Goal: Task Accomplishment & Management: Manage account settings

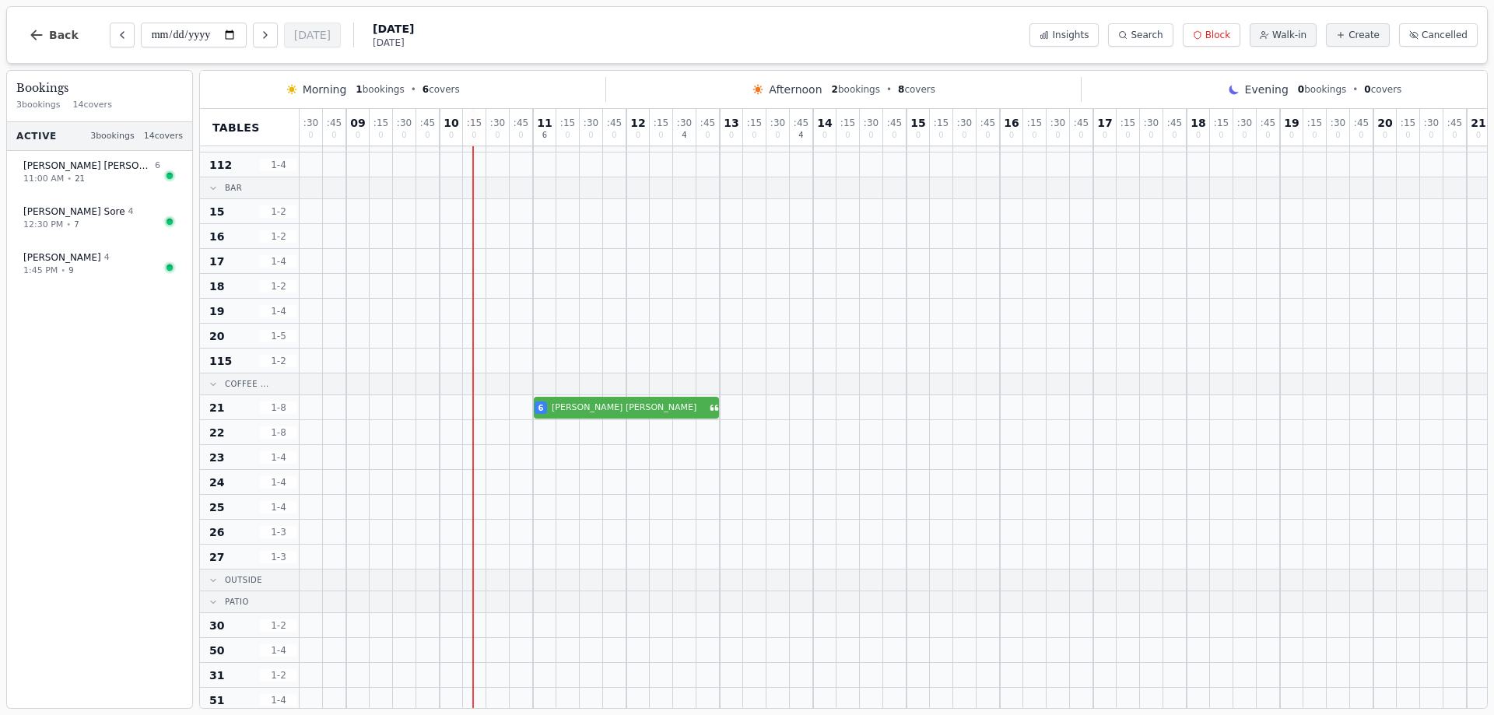
scroll to position [311, 0]
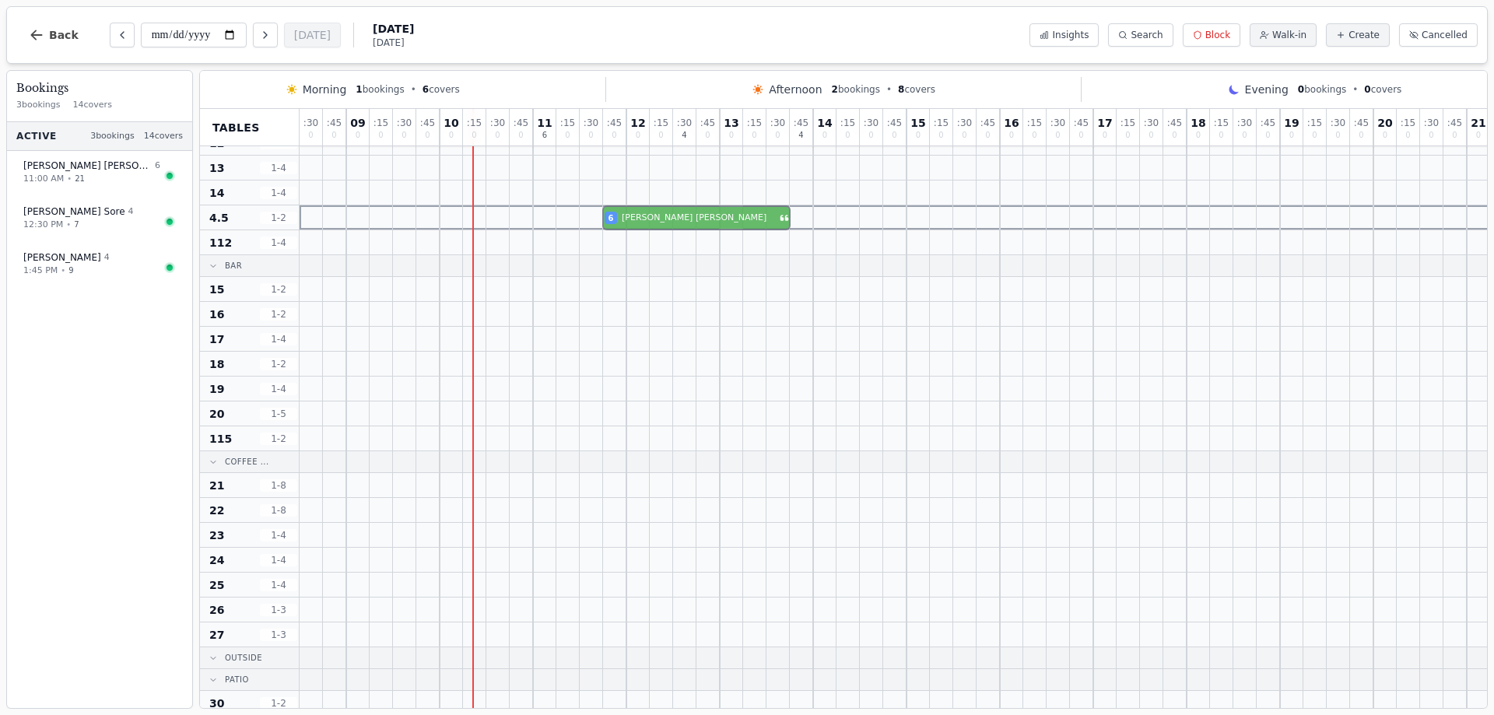
drag, startPoint x: 667, startPoint y: 476, endPoint x: 734, endPoint y: 226, distance: 259.4
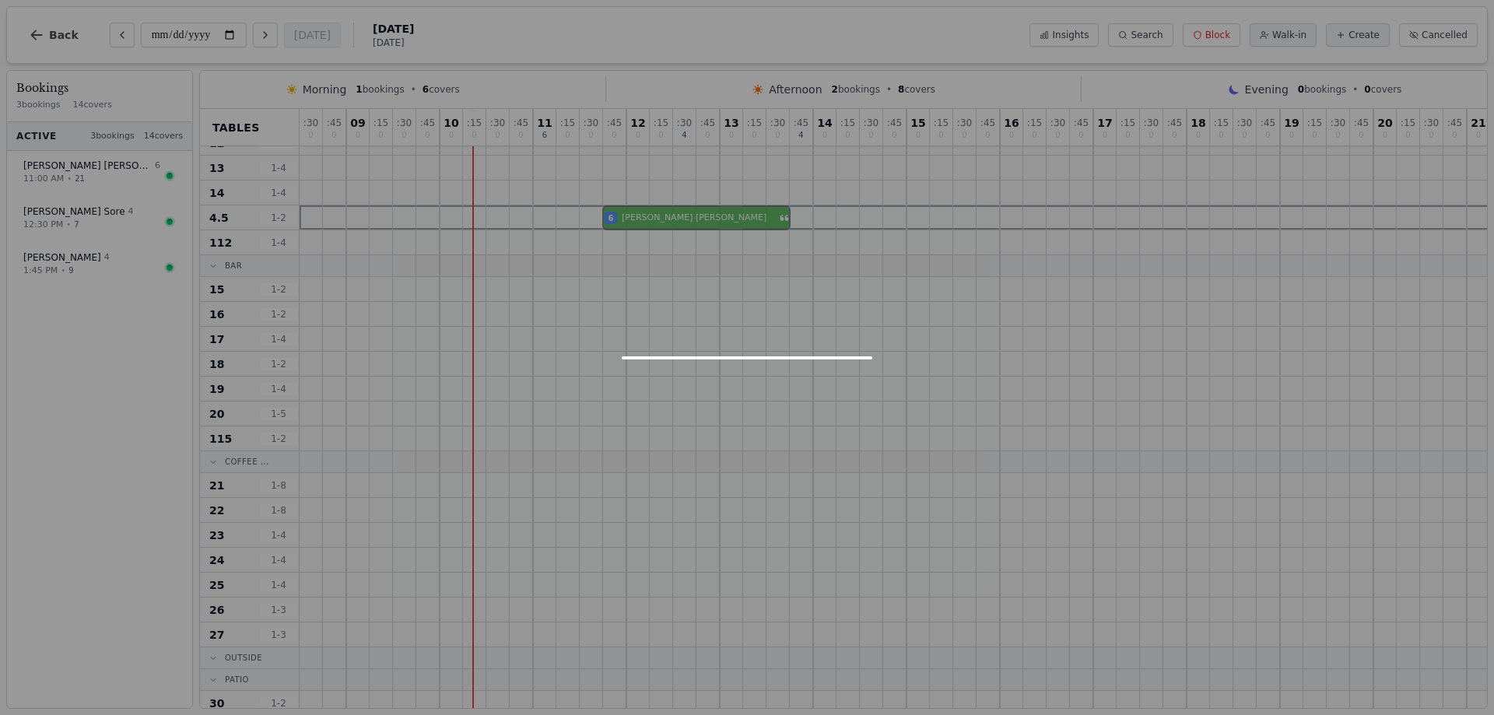
click at [734, 226] on div ": 30 0 : 45 0 09 0 : 15 0 : 30 0 : 45 0 10 0 : 15 0 : 30 0 : 45 0 11 6 : 15 0 :…" at bounding box center [954, 456] width 1308 height 1317
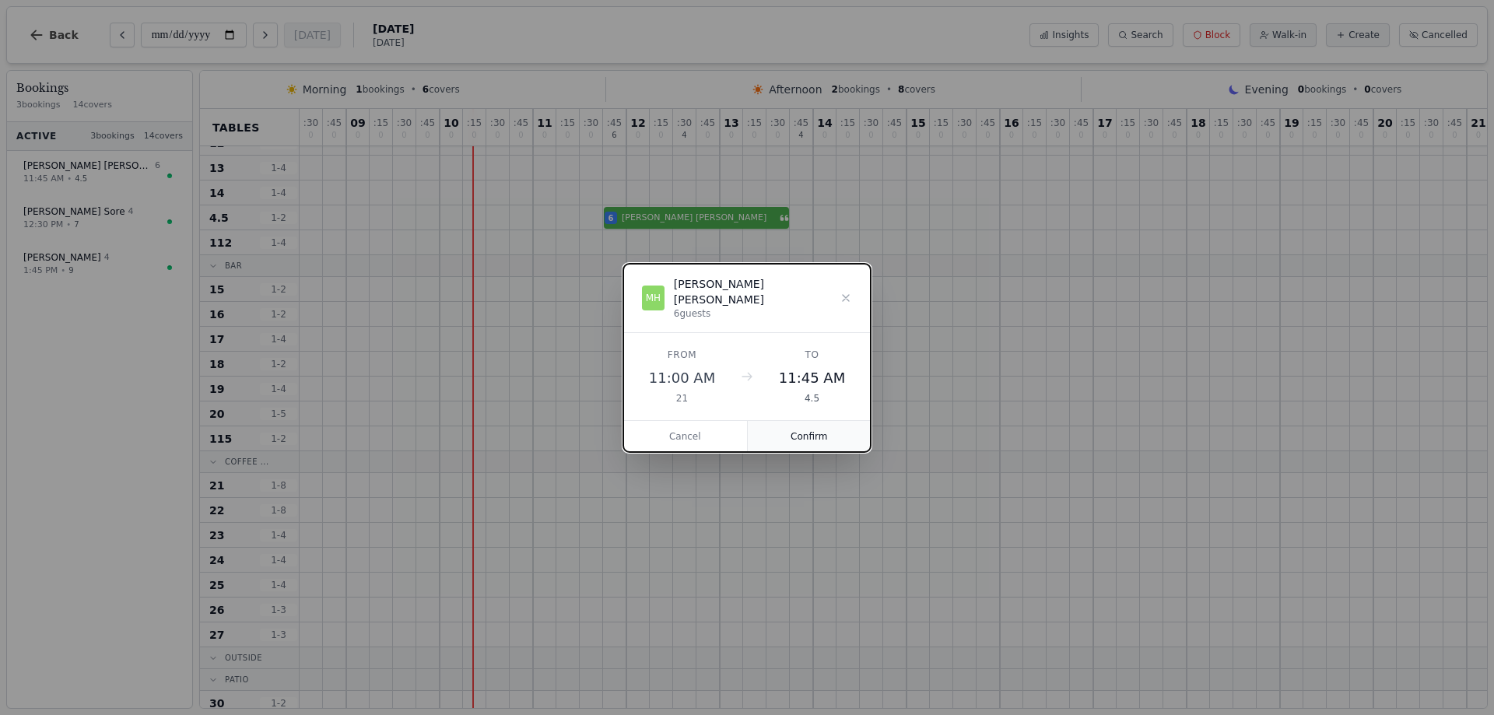
click at [817, 427] on button "Confirm" at bounding box center [810, 436] width 124 height 31
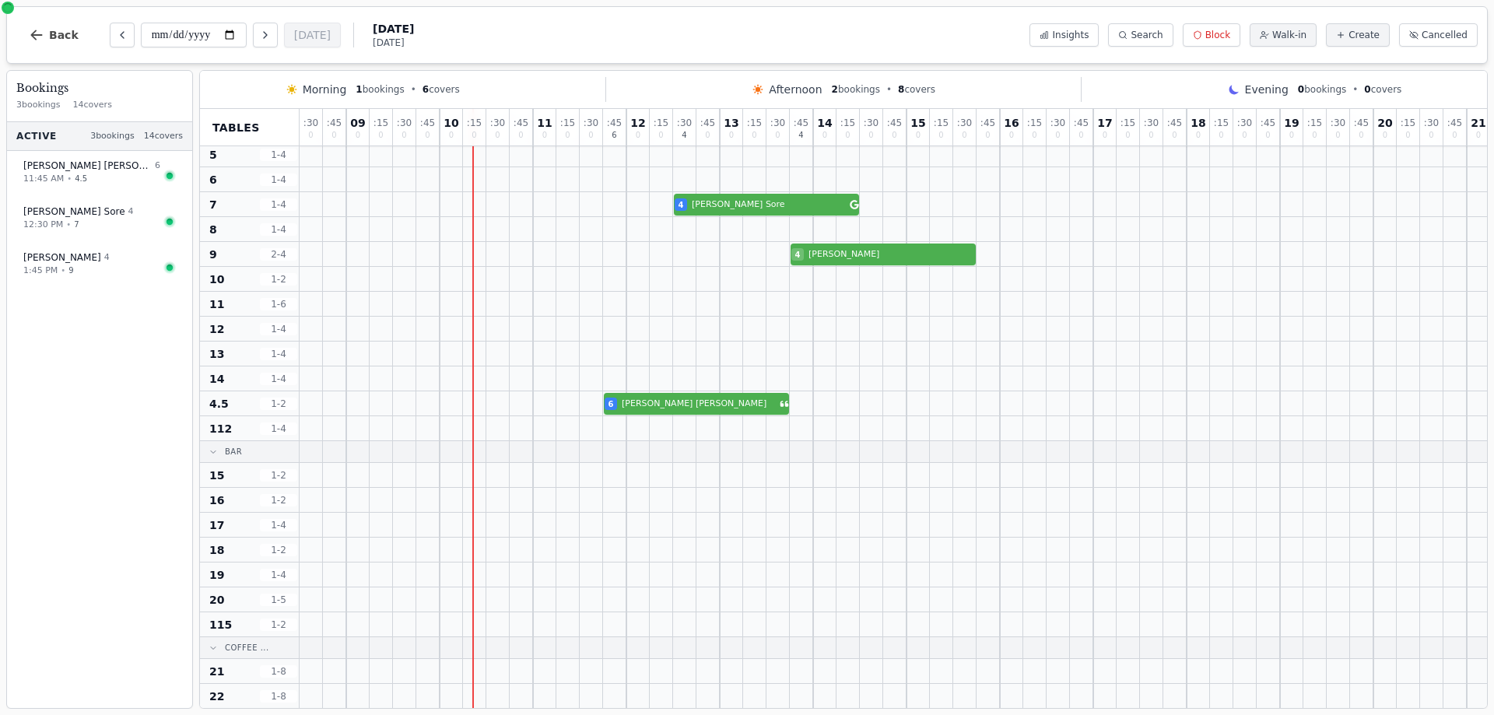
scroll to position [0, 0]
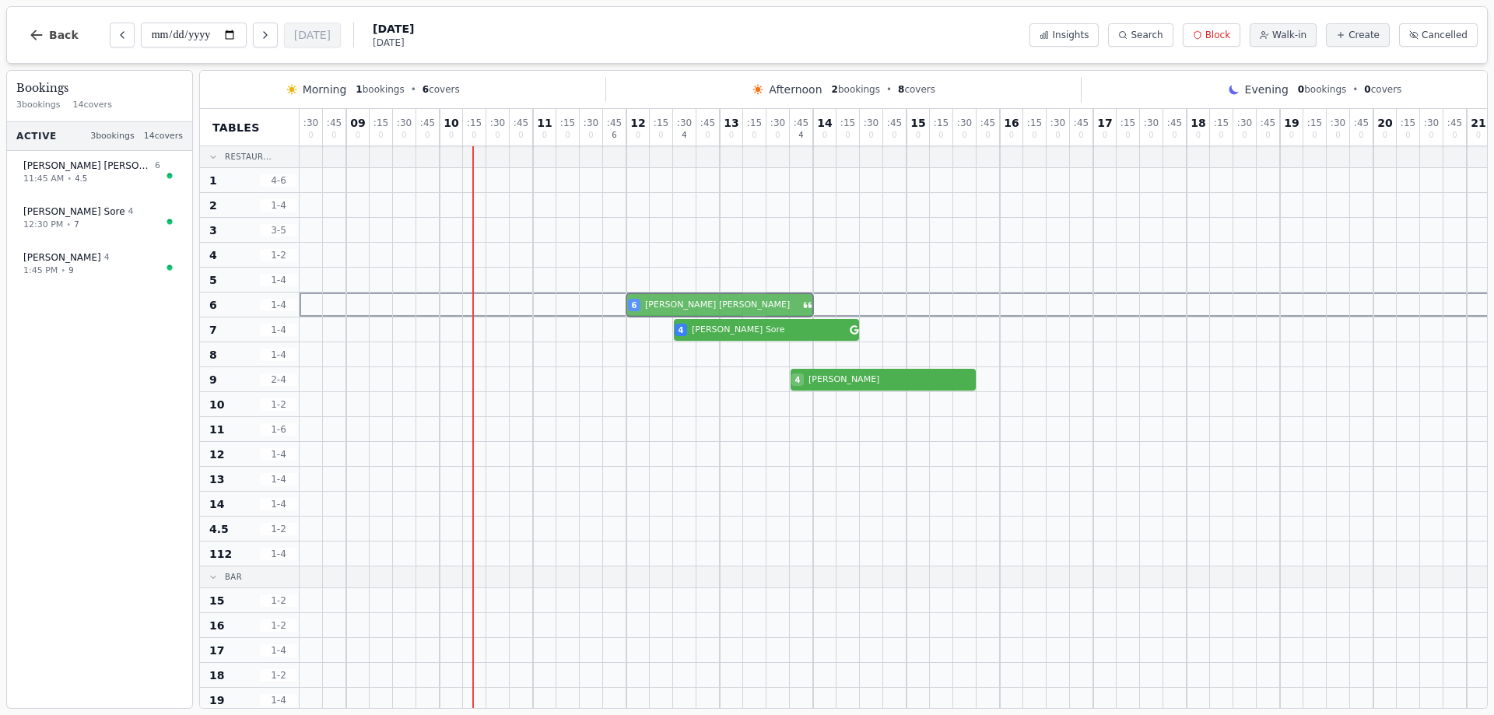
drag, startPoint x: 739, startPoint y: 531, endPoint x: 758, endPoint y: 311, distance: 220.4
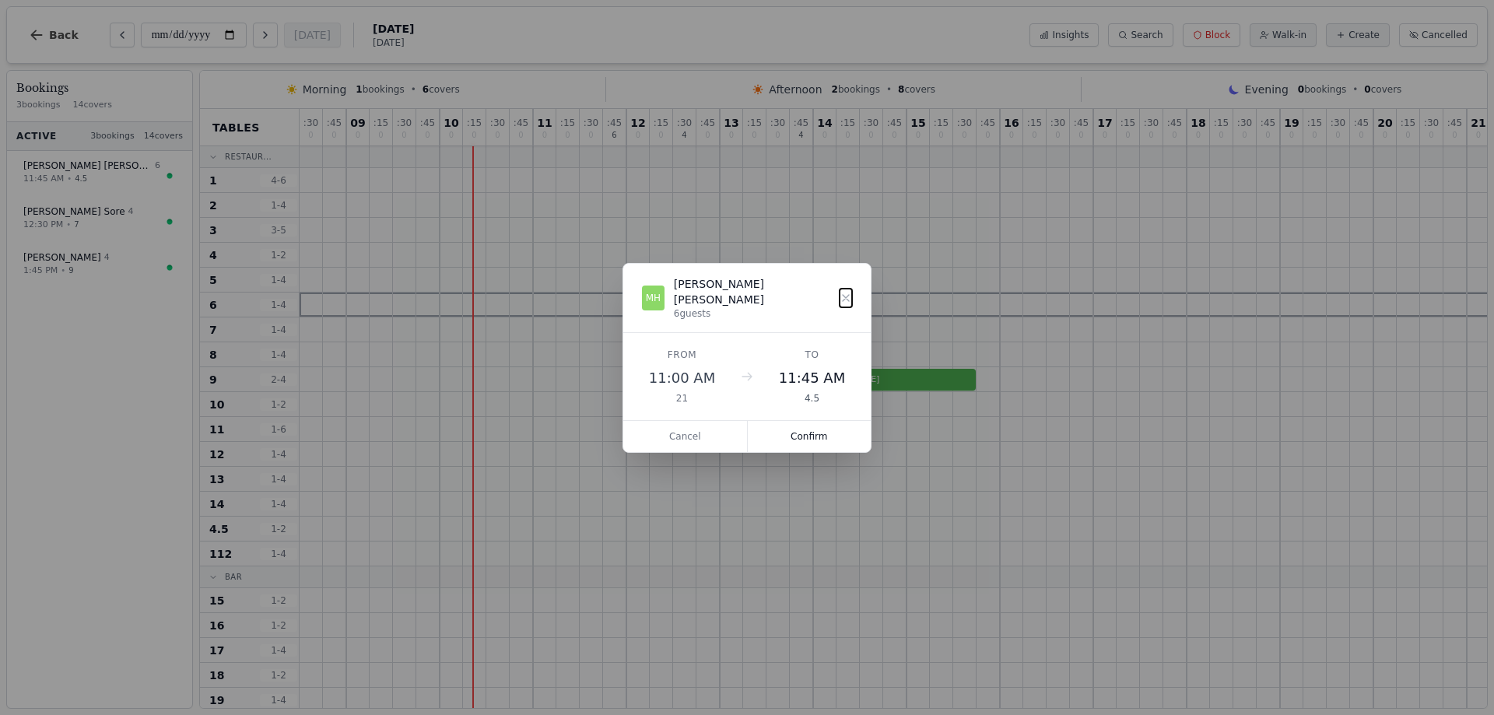
click at [827, 425] on button "Confirm" at bounding box center [810, 436] width 124 height 31
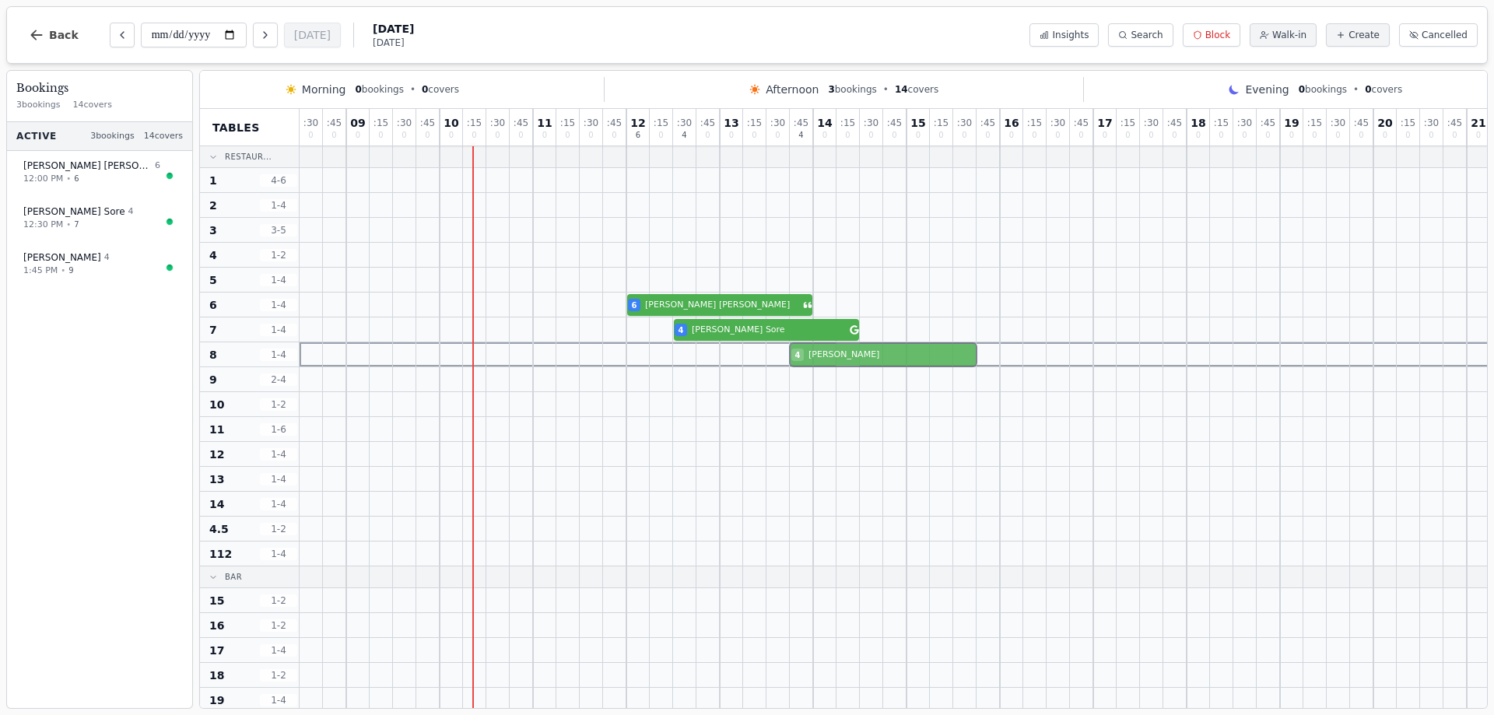
drag, startPoint x: 851, startPoint y: 385, endPoint x: 850, endPoint y: 356, distance: 28.8
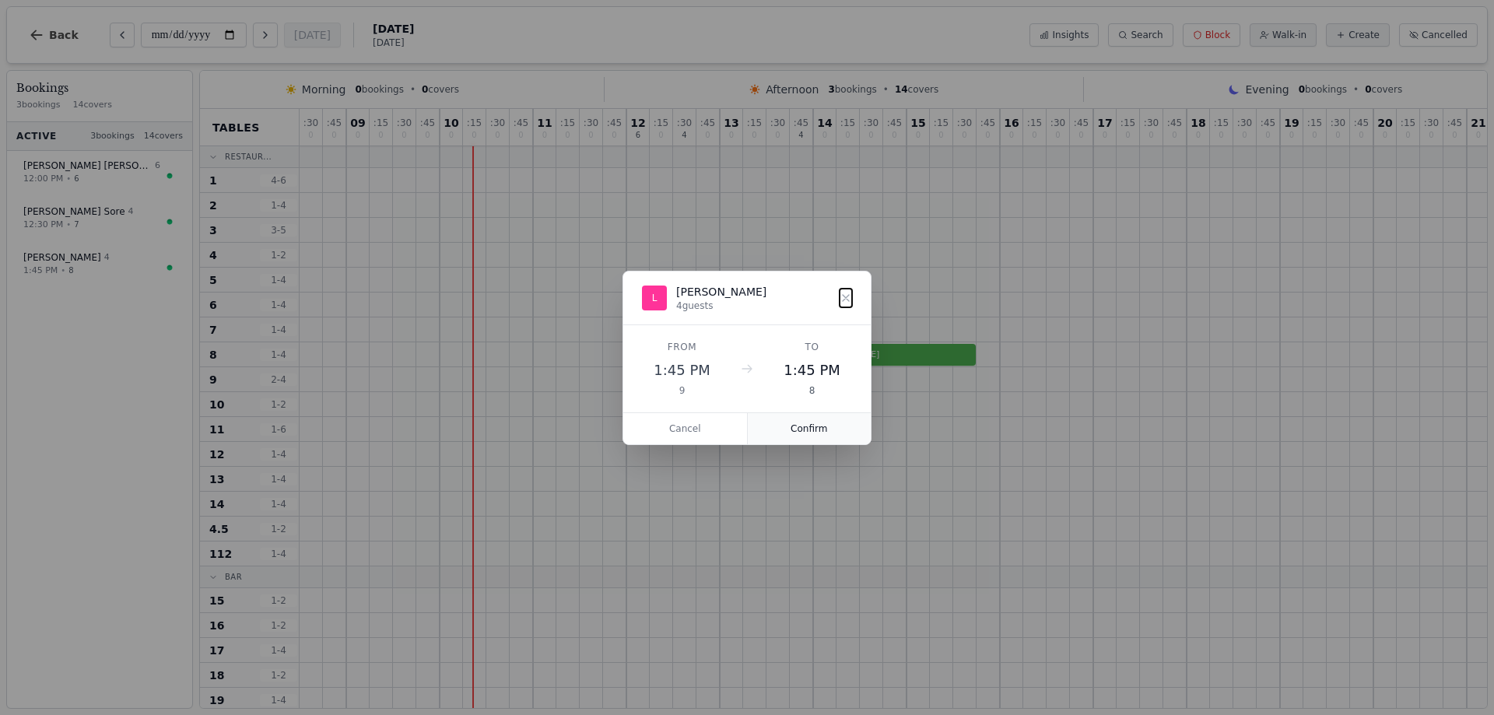
click at [789, 435] on button "Confirm" at bounding box center [810, 428] width 124 height 31
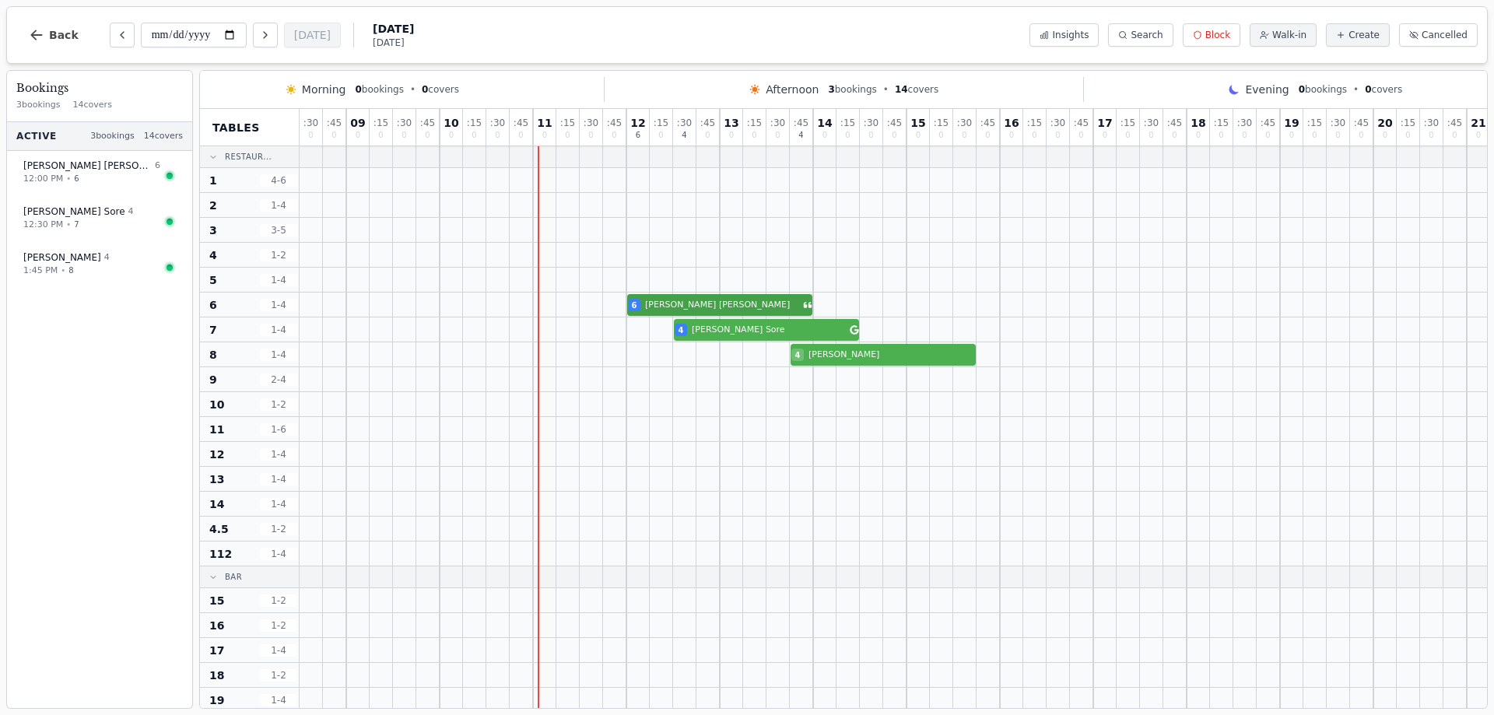
click at [722, 311] on div "6 Millie Harrison" at bounding box center [954, 305] width 1308 height 25
select select "****"
select select "*"
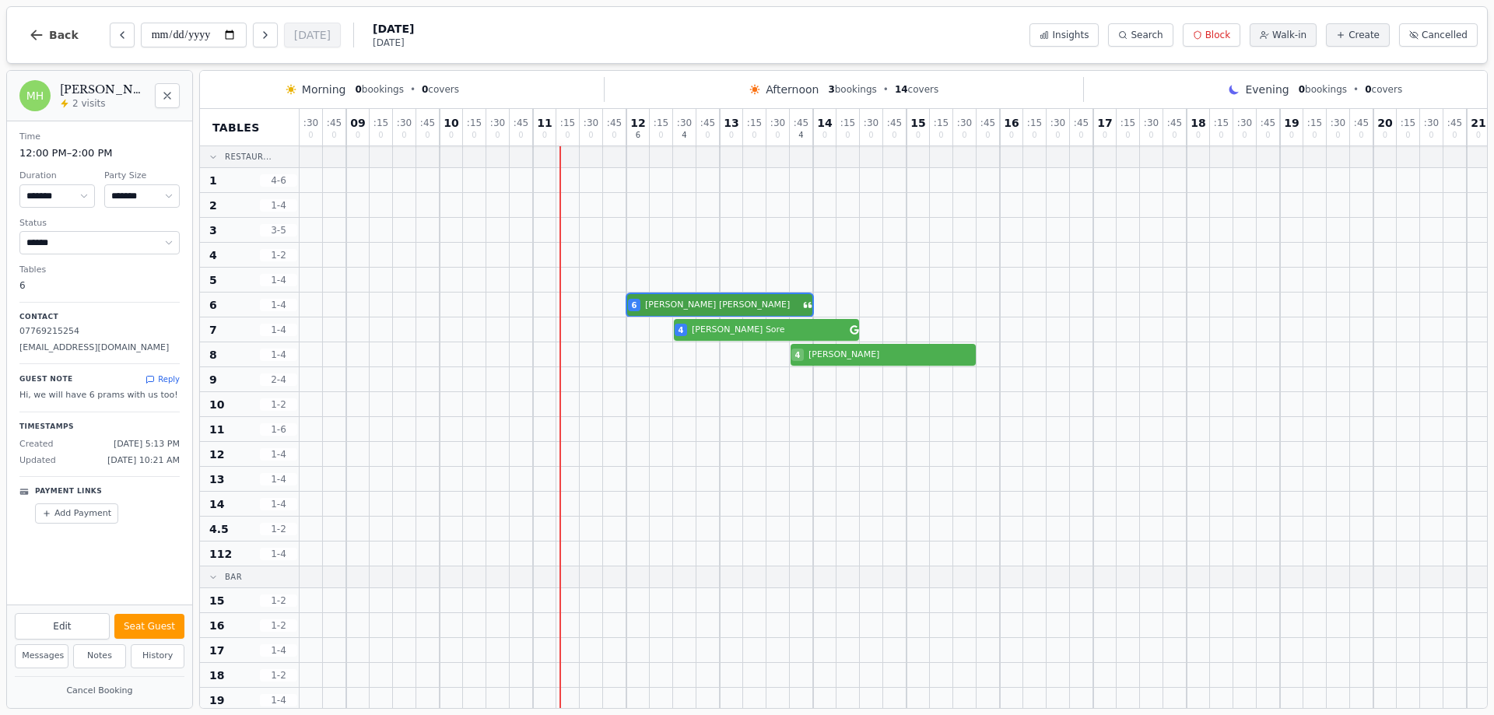
click at [663, 301] on div "6 Millie Harrison" at bounding box center [954, 305] width 1308 height 25
click at [680, 305] on div "6 Millie Harrison" at bounding box center [954, 305] width 1308 height 25
click at [142, 622] on button "Seat Guest" at bounding box center [149, 626] width 70 height 25
select select "******"
click at [618, 276] on div at bounding box center [614, 280] width 23 height 24
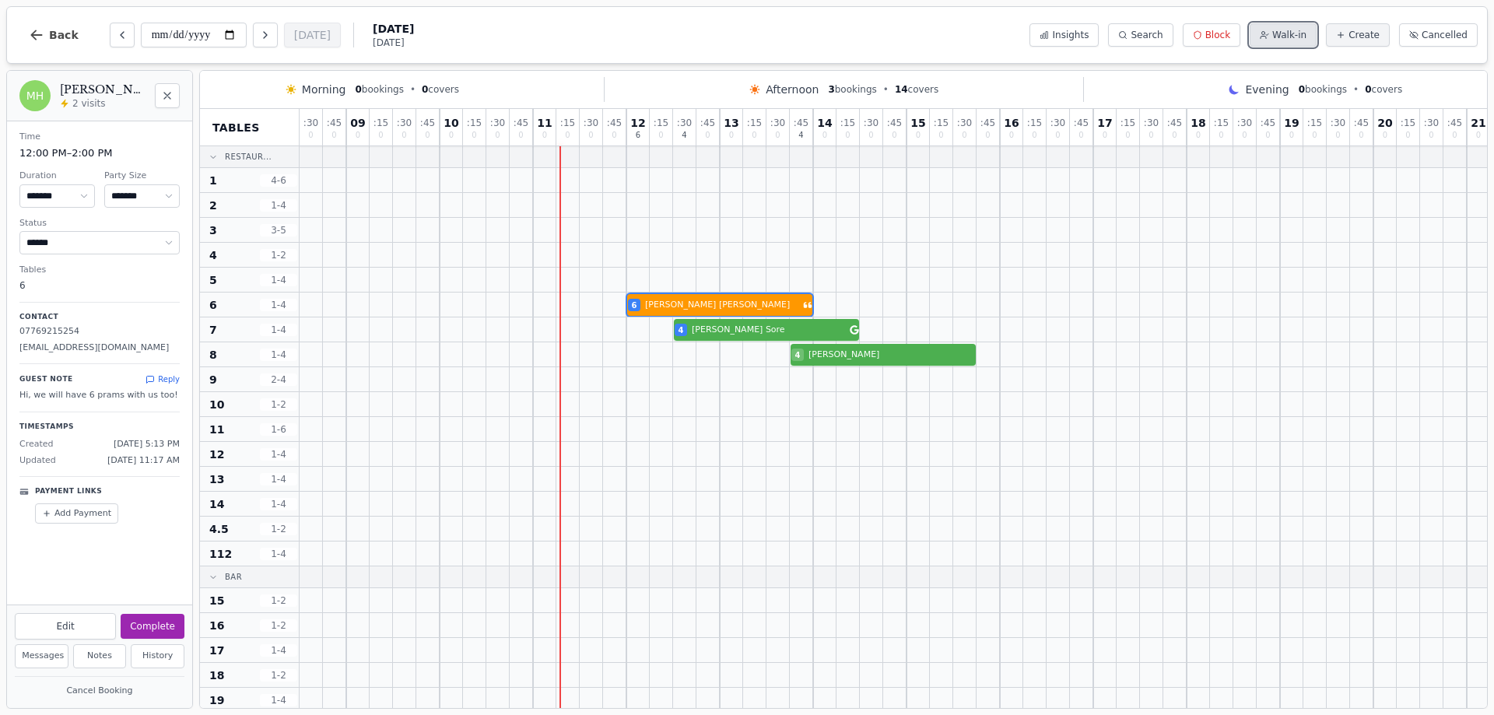
click at [1302, 37] on span "Walk-in" at bounding box center [1290, 35] width 34 height 12
select select "****"
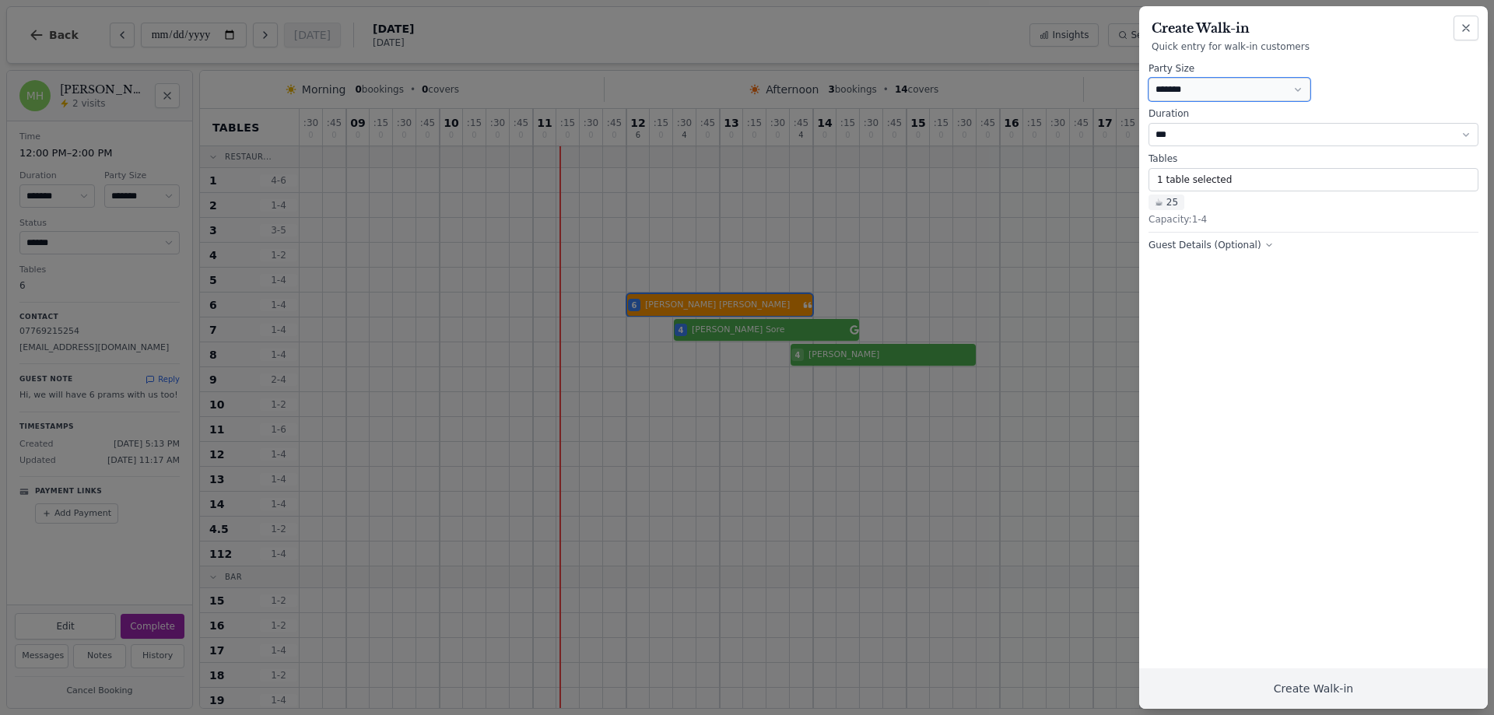
click at [1238, 90] on select "* ***** * ****** * ****** * ****** * ****** * ****** * ****** * ****** * ******…" at bounding box center [1230, 89] width 162 height 23
select select "*"
click at [1149, 78] on select "* ***** * ****** * ****** * ****** * ****** * ****** * ****** * ****** * ******…" at bounding box center [1230, 89] width 162 height 23
click at [1182, 248] on button "Guest Details (Optional)" at bounding box center [1211, 245] width 125 height 12
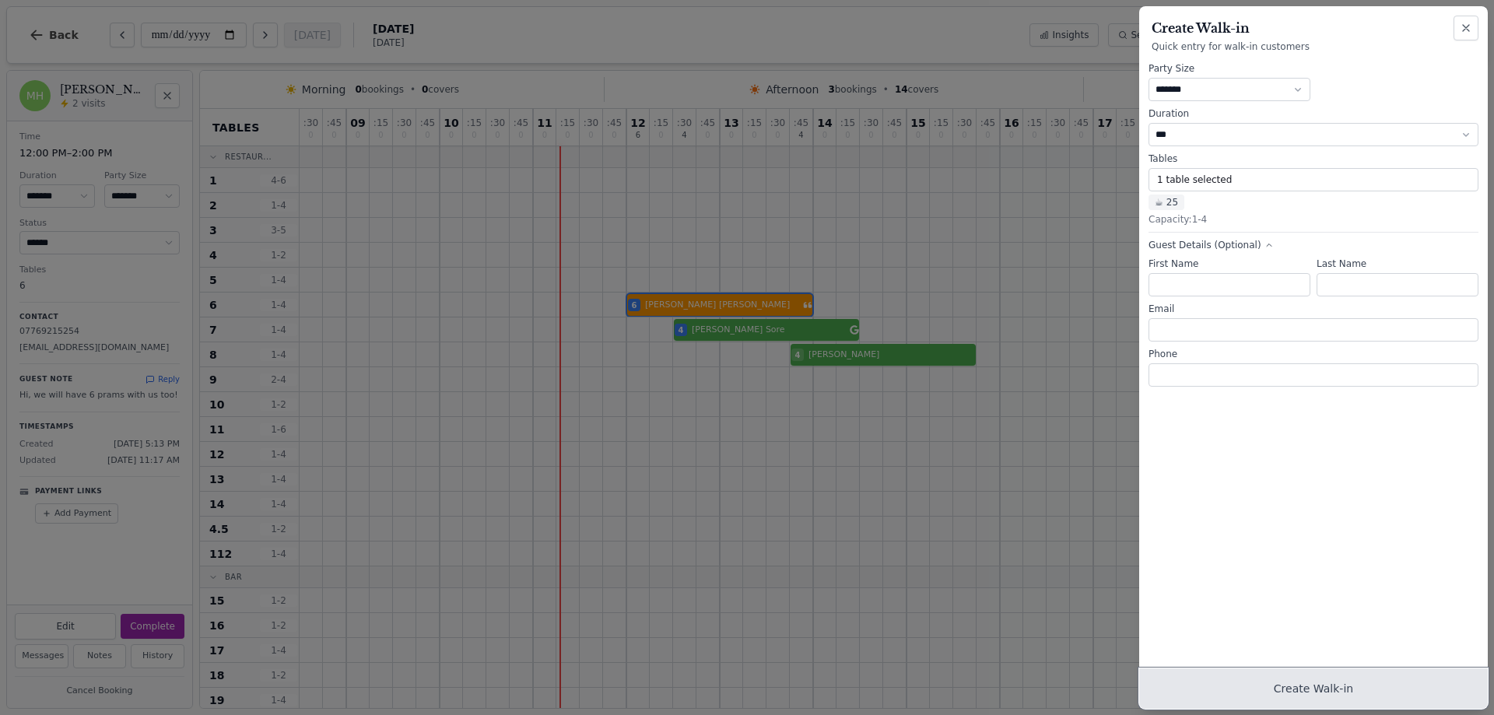
click at [1294, 696] on button "Create Walk-in" at bounding box center [1314, 689] width 349 height 40
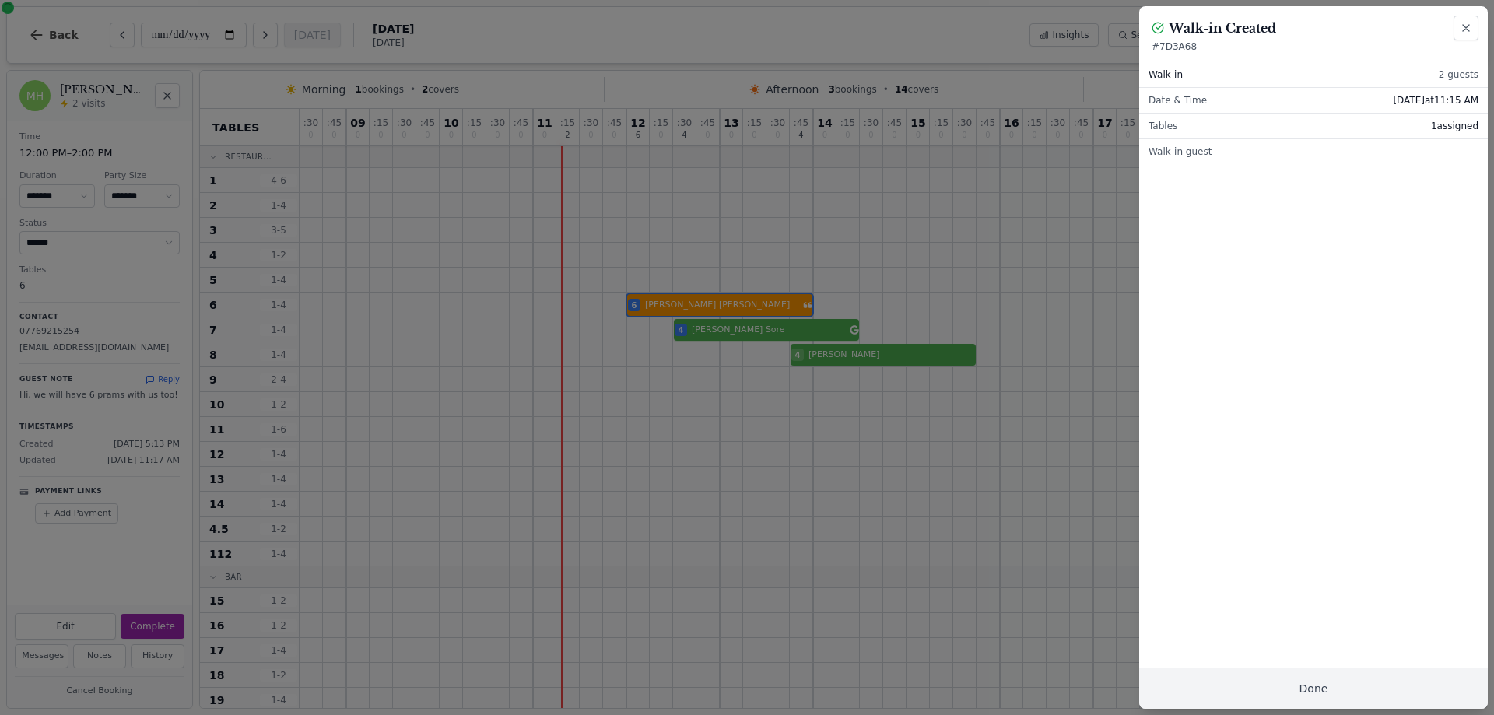
click at [751, 267] on div at bounding box center [747, 357] width 1494 height 715
click at [1451, 100] on span "Wed, Aug 20 at 11:15 AM" at bounding box center [1436, 100] width 86 height 12
click at [1463, 100] on span "Wed, Aug 20 at 11:15 AM" at bounding box center [1436, 100] width 86 height 12
click at [1461, 100] on span "Wed, Aug 20 at 11:15 AM" at bounding box center [1436, 100] width 86 height 12
click at [1459, 101] on span "Wed, Aug 20 at 11:15 AM" at bounding box center [1436, 100] width 86 height 12
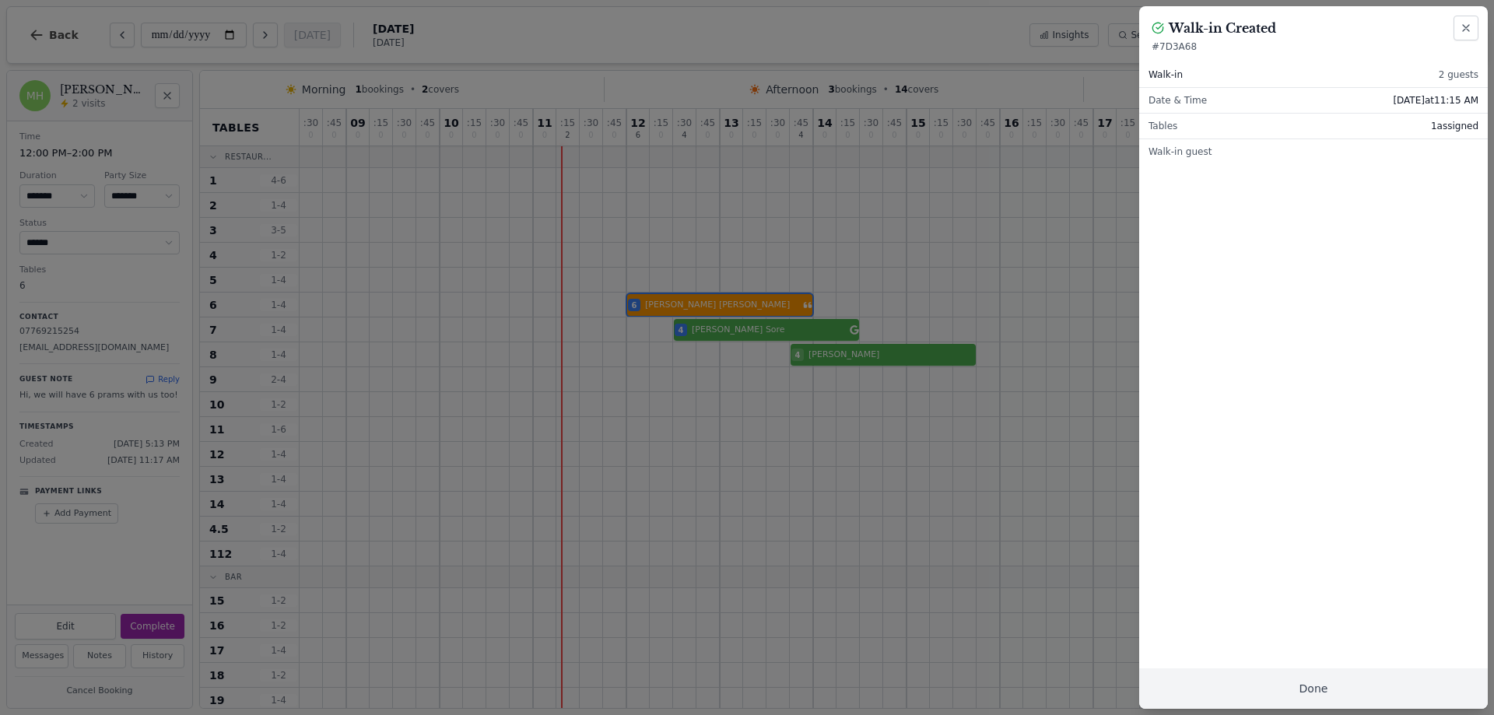
click at [1463, 98] on span "Wed, Aug 20 at 11:15 AM" at bounding box center [1436, 100] width 86 height 12
click at [1364, 691] on button "Done" at bounding box center [1314, 689] width 349 height 40
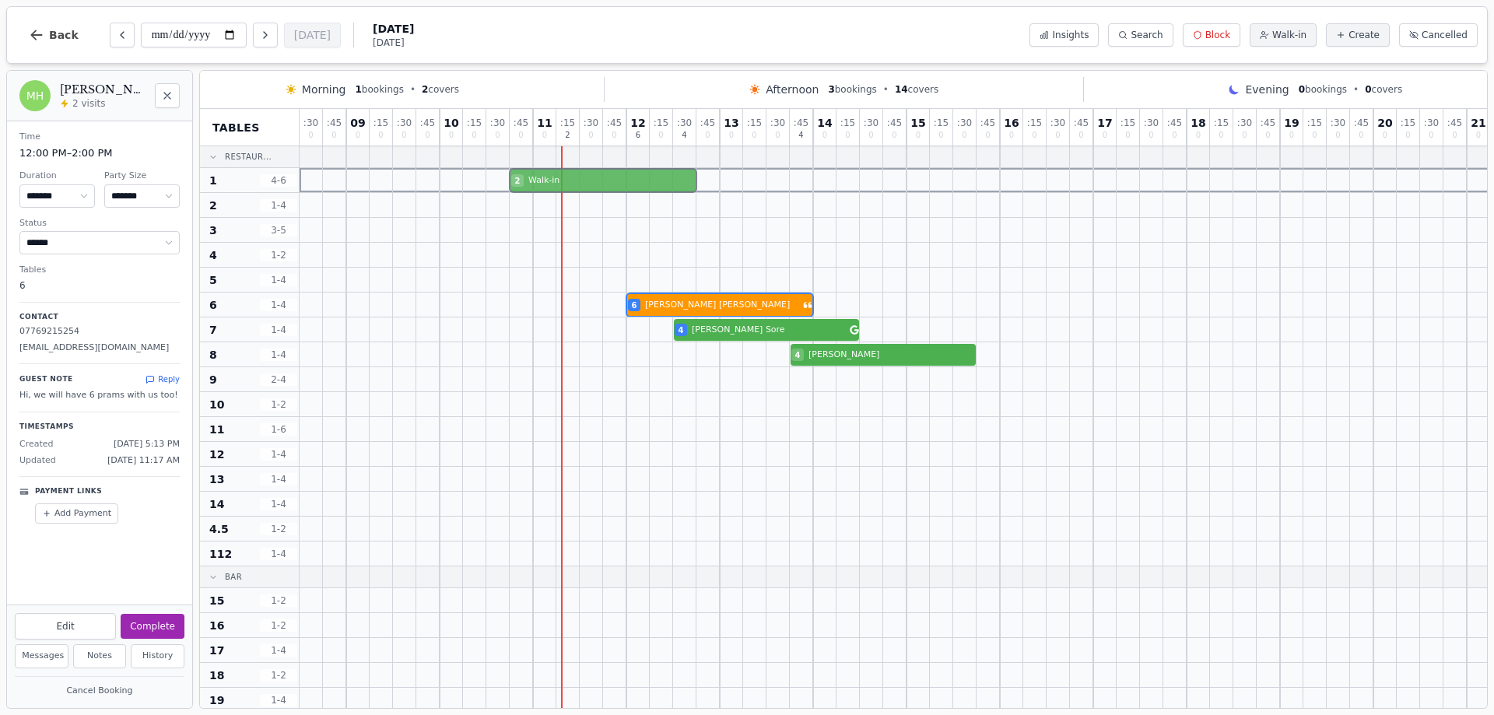
drag, startPoint x: 641, startPoint y: 427, endPoint x: 600, endPoint y: 188, distance: 242.5
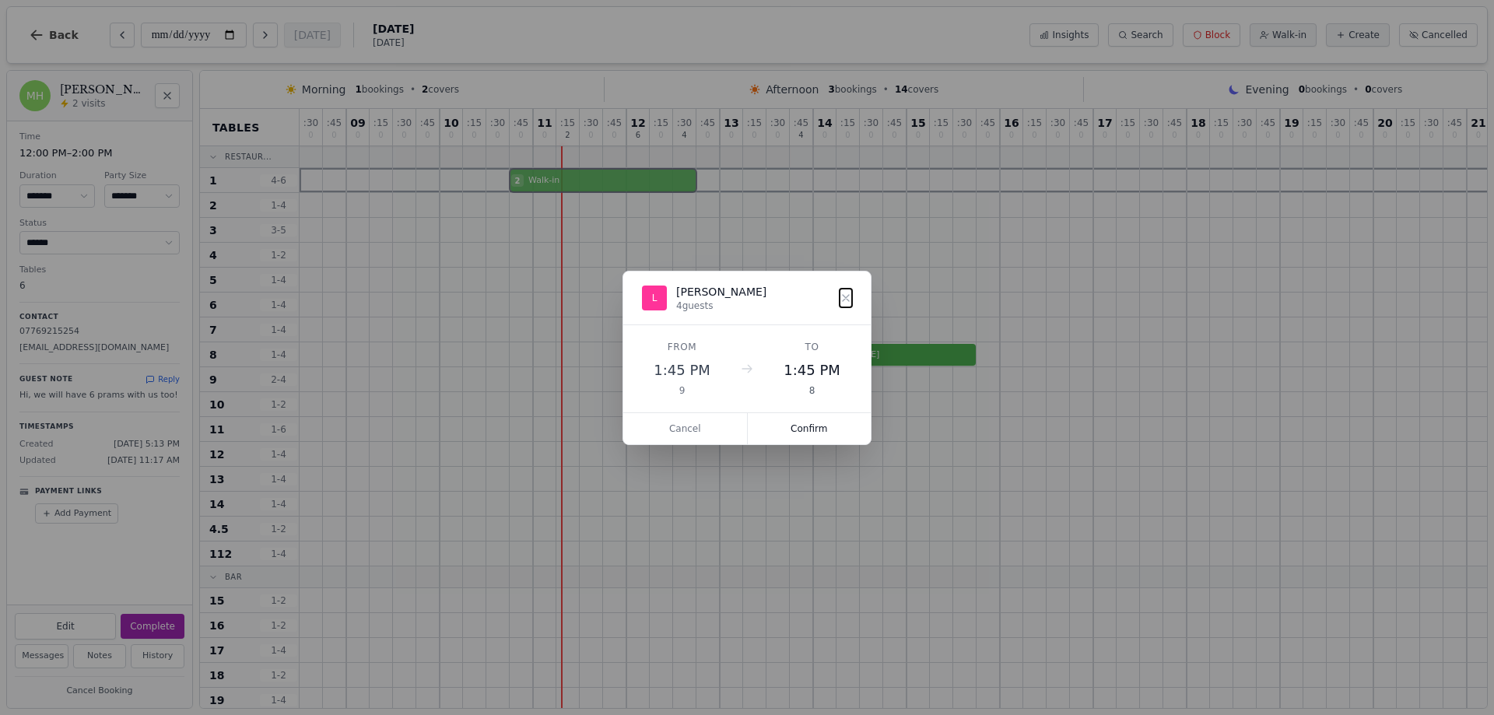
click at [795, 428] on button "Confirm" at bounding box center [810, 428] width 124 height 31
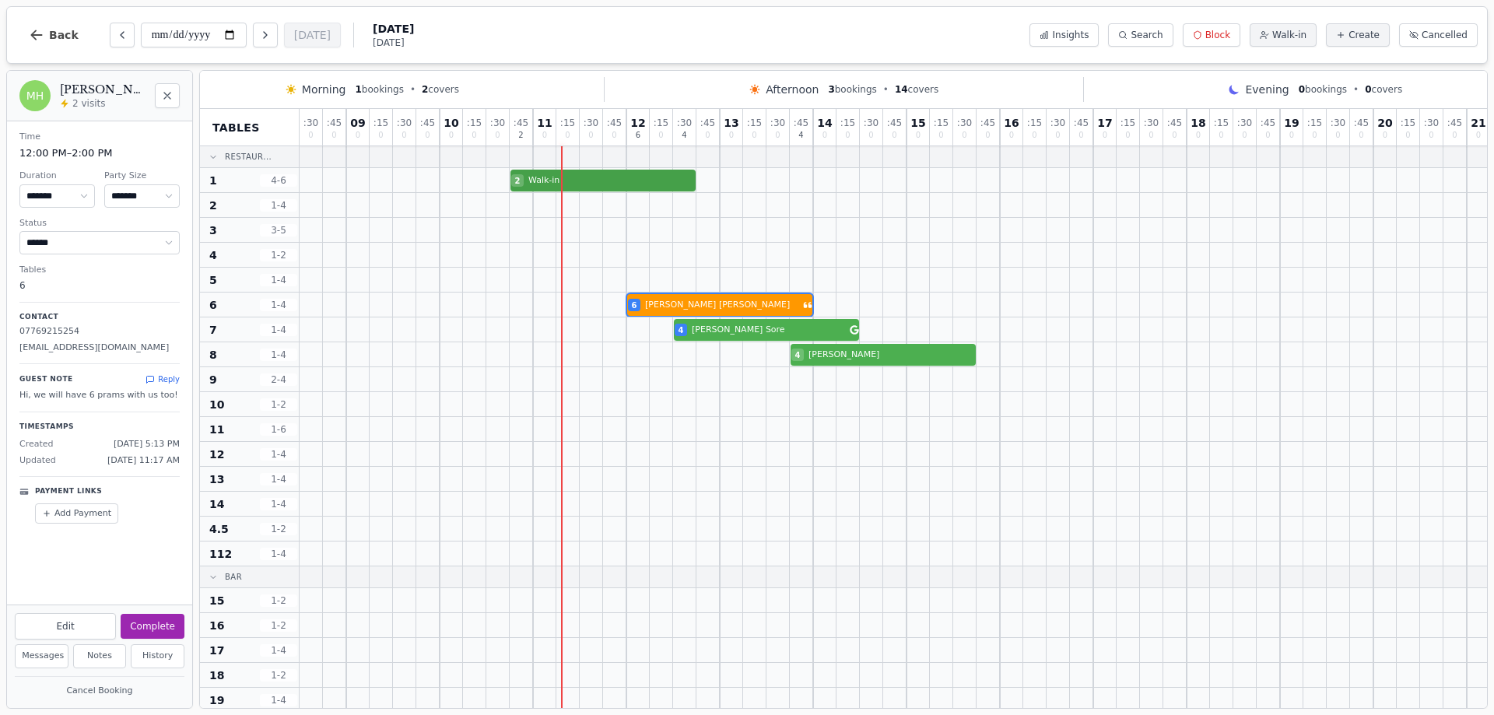
click at [555, 179] on div "2 Walk-in" at bounding box center [954, 180] width 1308 height 25
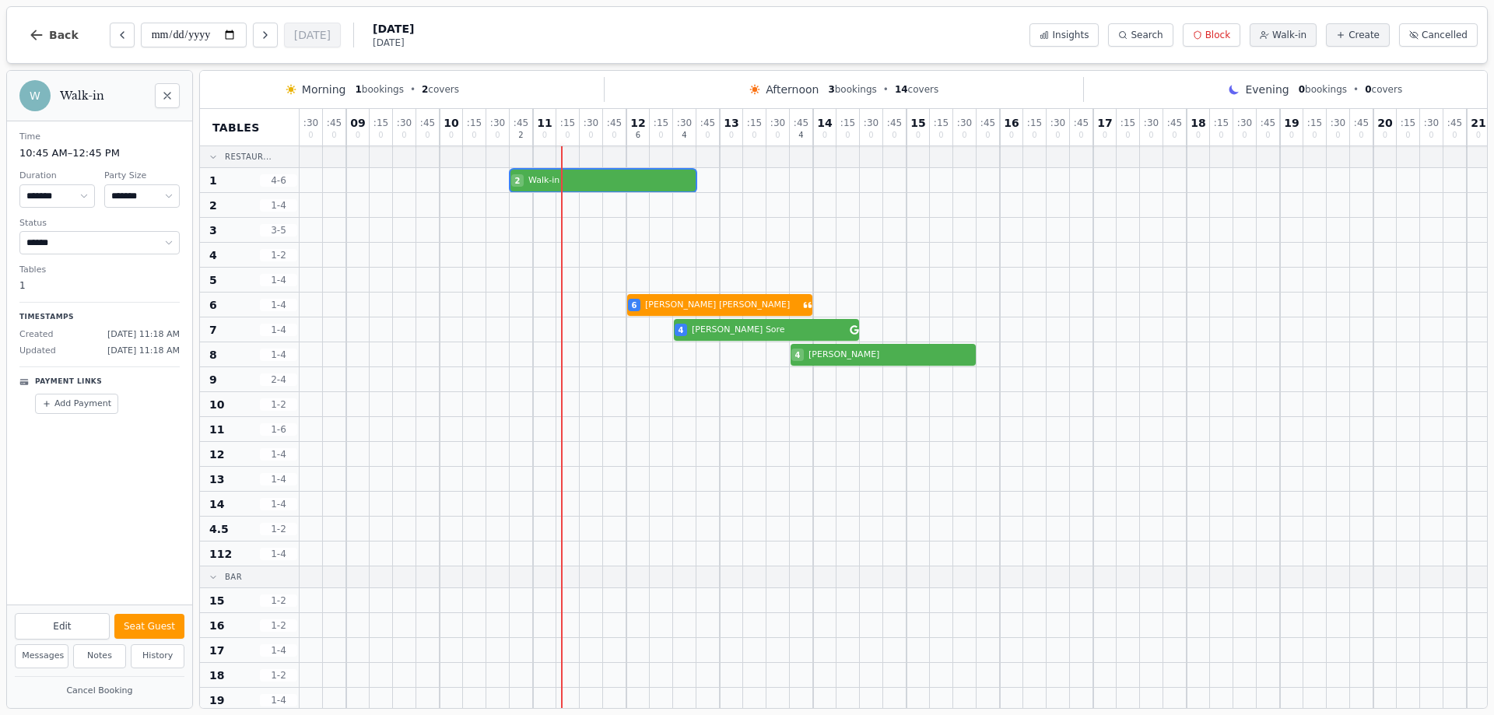
select select "*"
click at [153, 634] on button "Seat Guest" at bounding box center [149, 626] width 70 height 25
select select "******"
click at [423, 322] on div at bounding box center [427, 330] width 23 height 24
click at [781, 563] on div at bounding box center [778, 554] width 23 height 24
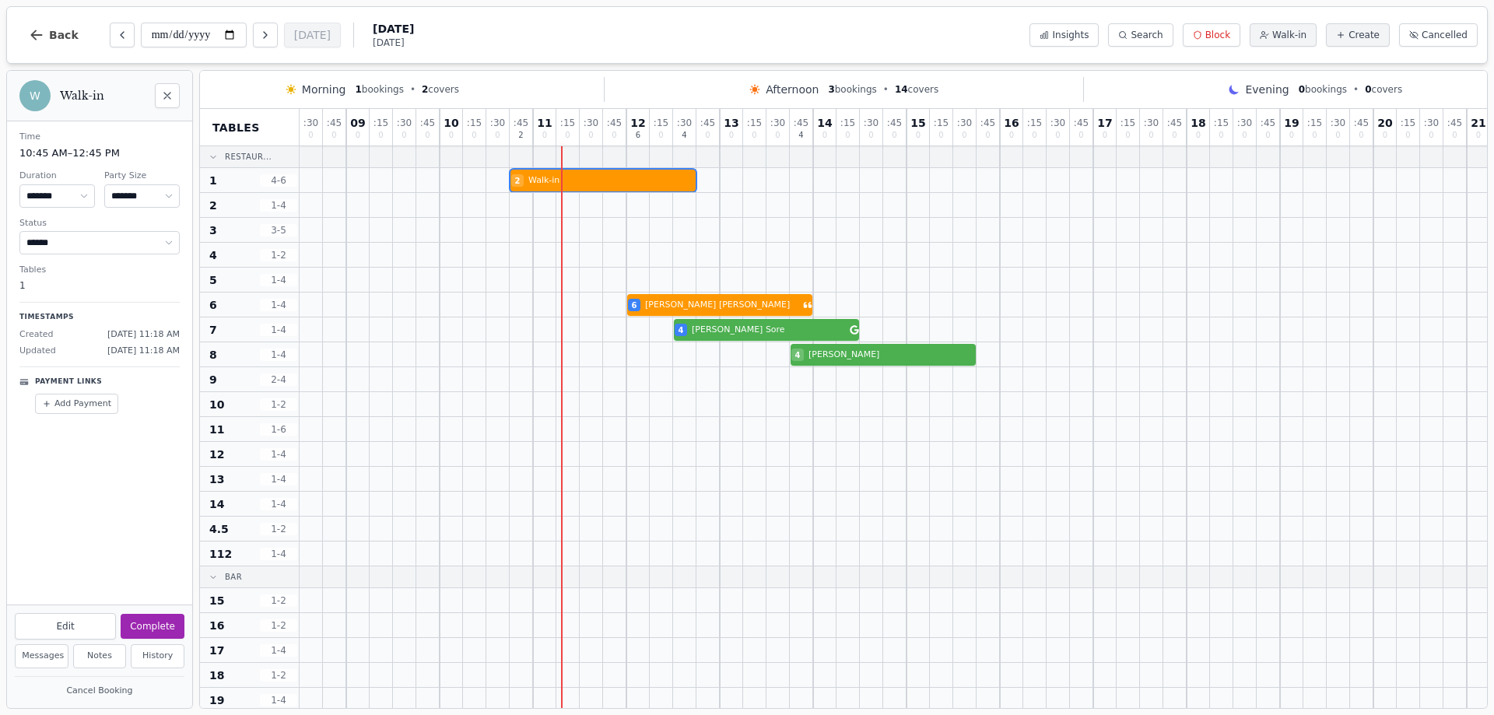
click at [989, 392] on div at bounding box center [954, 379] width 1308 height 25
click at [957, 409] on div at bounding box center [965, 404] width 23 height 24
click at [691, 331] on div "4 Gill Sore" at bounding box center [954, 330] width 1308 height 25
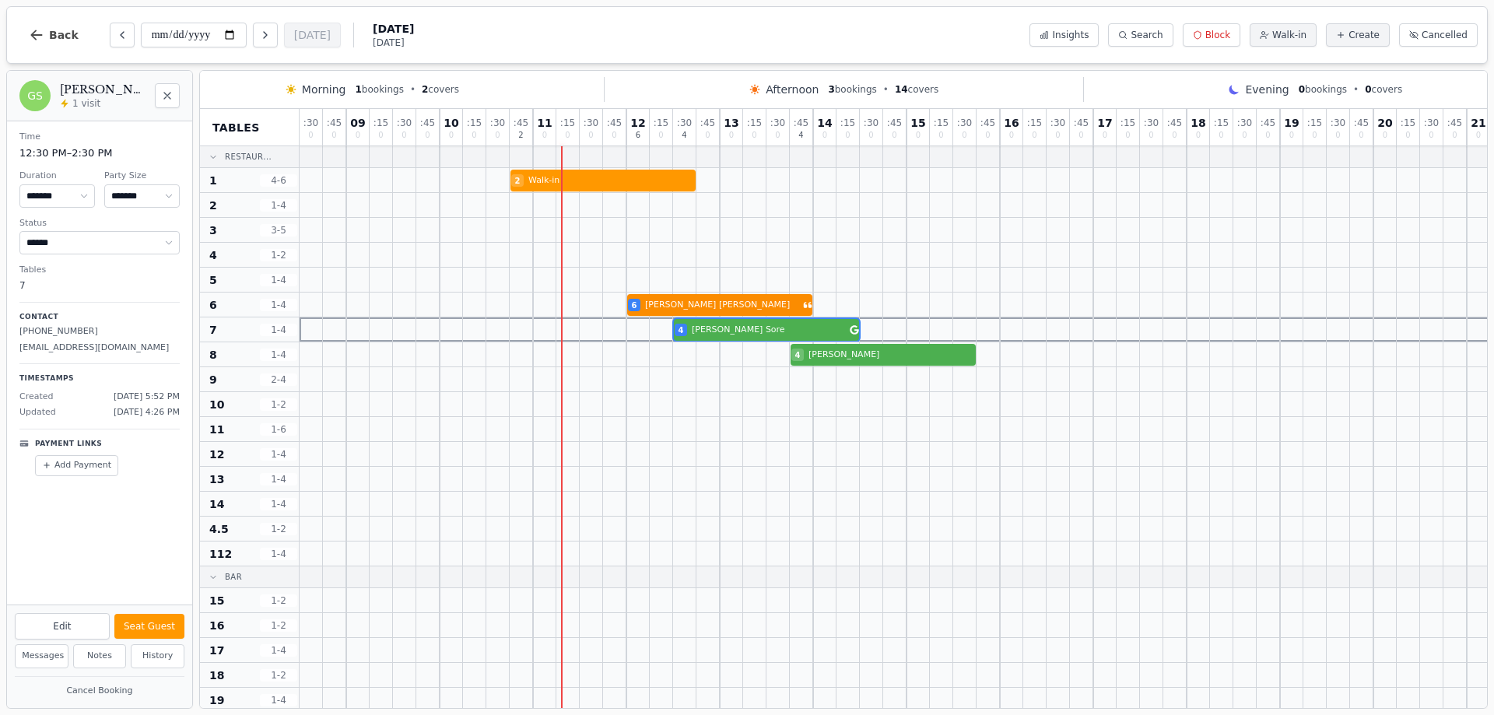
select select "*"
select select "******"
click at [680, 297] on div "6 Millie Harrison" at bounding box center [954, 305] width 1308 height 25
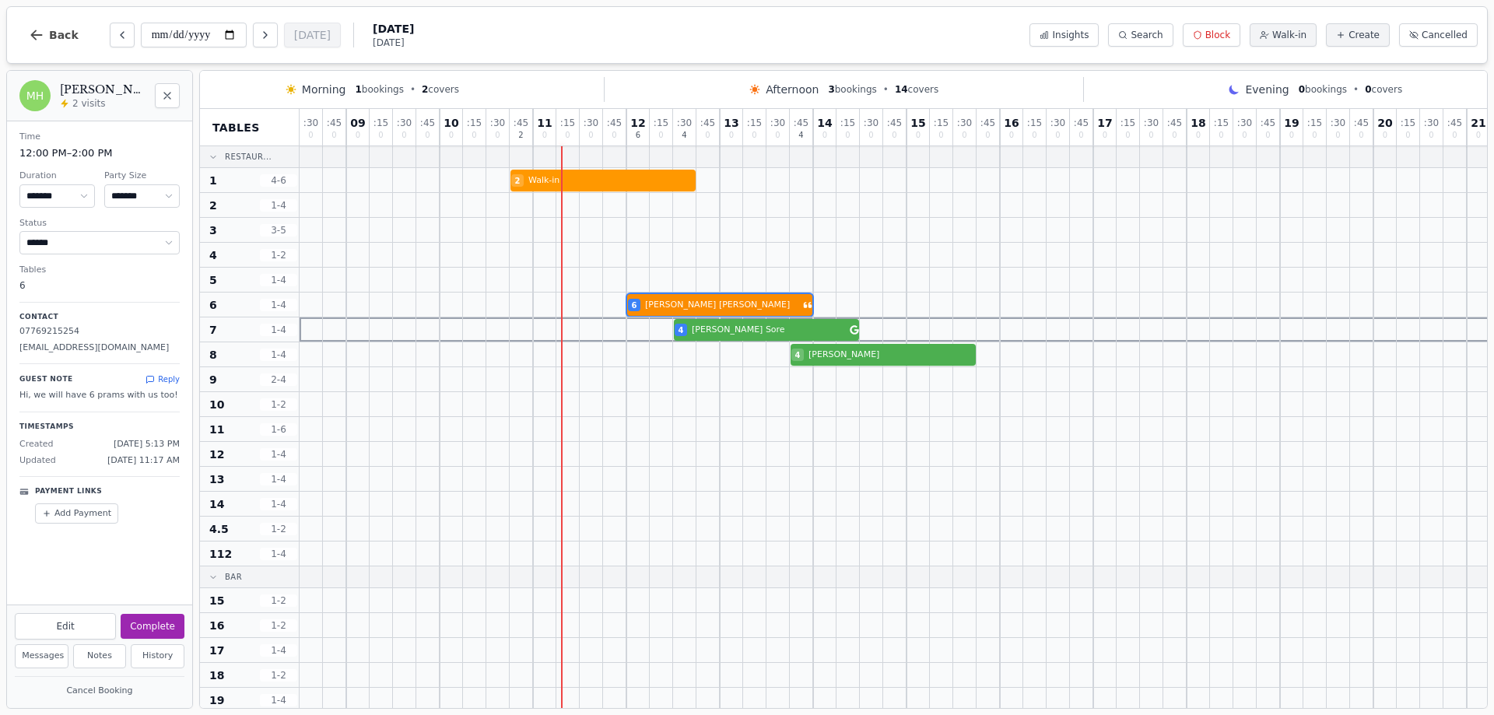
select select "*"
select select "******"
click at [750, 265] on div at bounding box center [754, 255] width 23 height 24
click at [602, 403] on div at bounding box center [591, 404] width 23 height 24
click at [959, 370] on div at bounding box center [965, 379] width 23 height 24
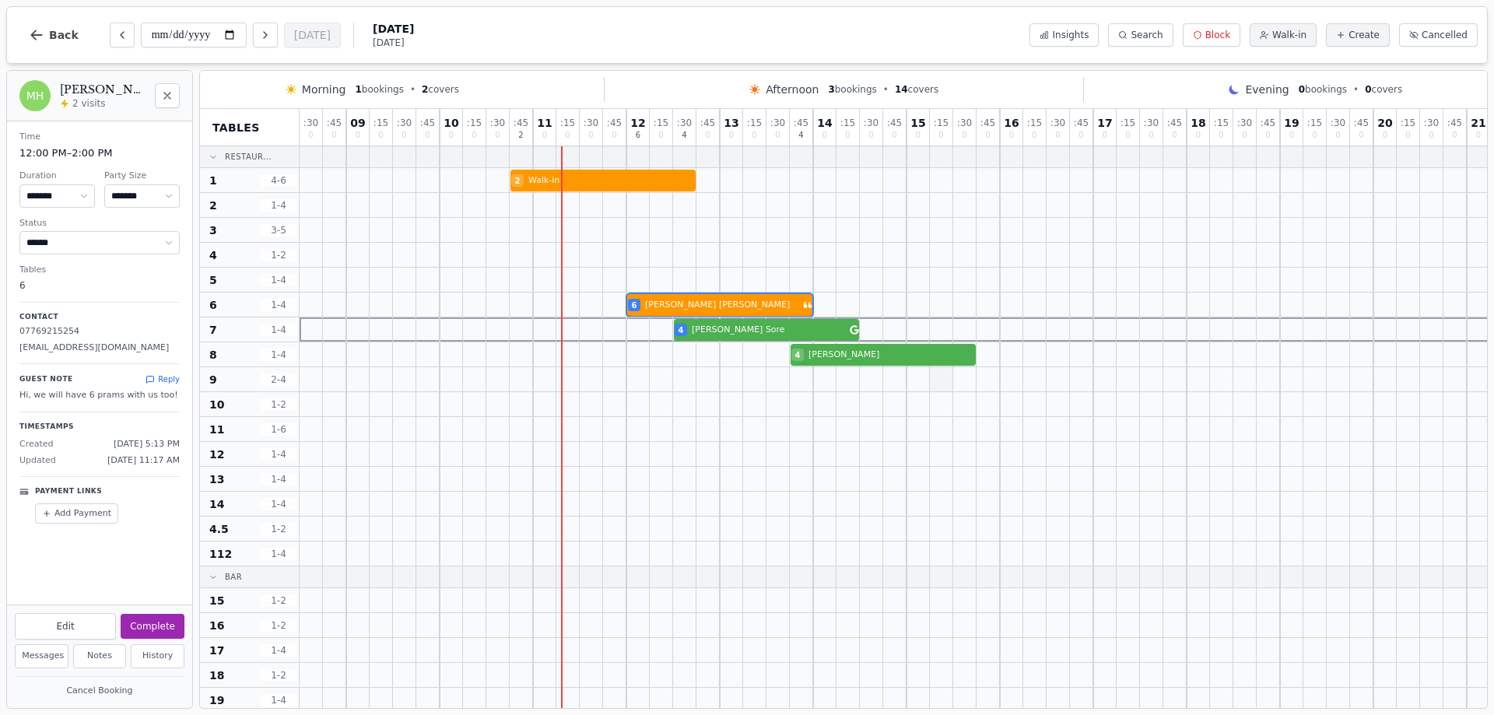
click at [947, 390] on div at bounding box center [941, 379] width 23 height 24
click at [48, 36] on button "Back" at bounding box center [53, 34] width 75 height 37
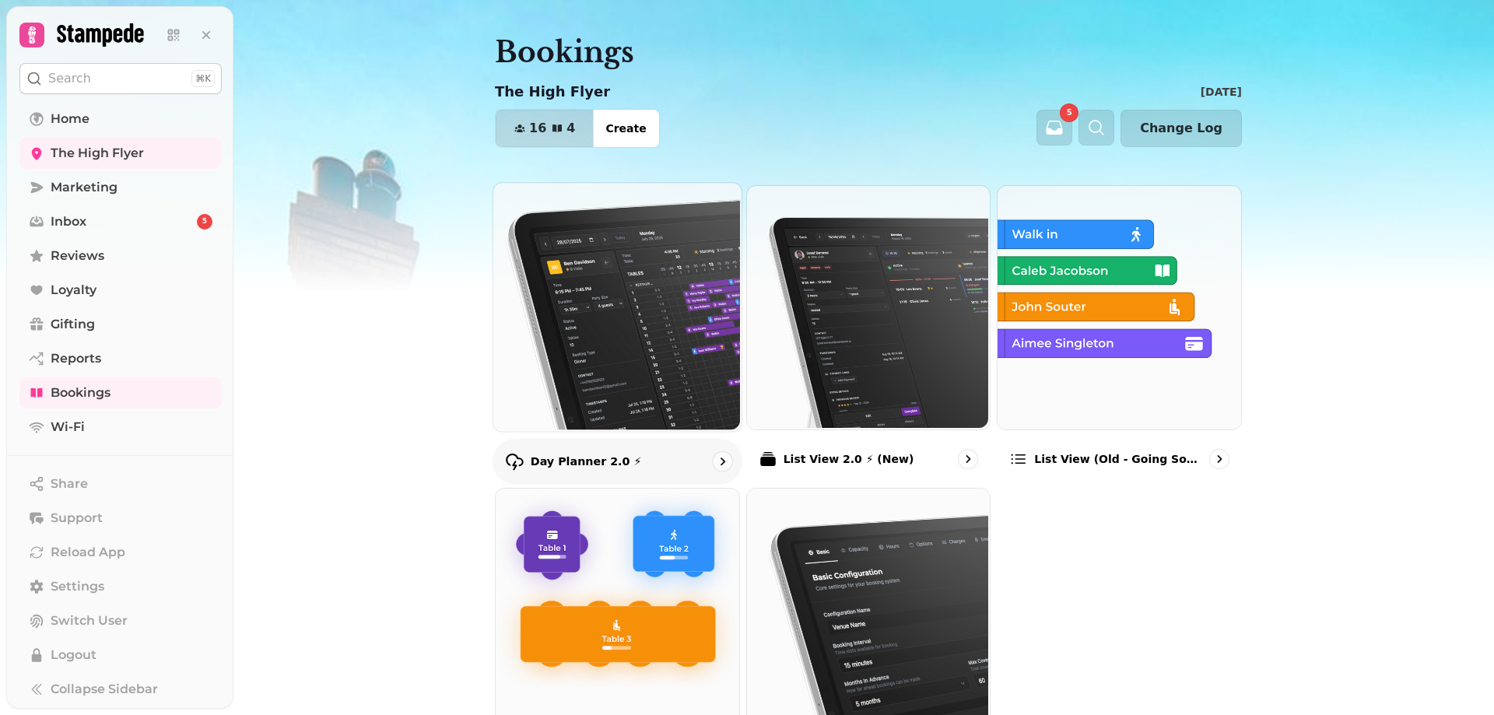
click at [660, 376] on img at bounding box center [616, 305] width 248 height 248
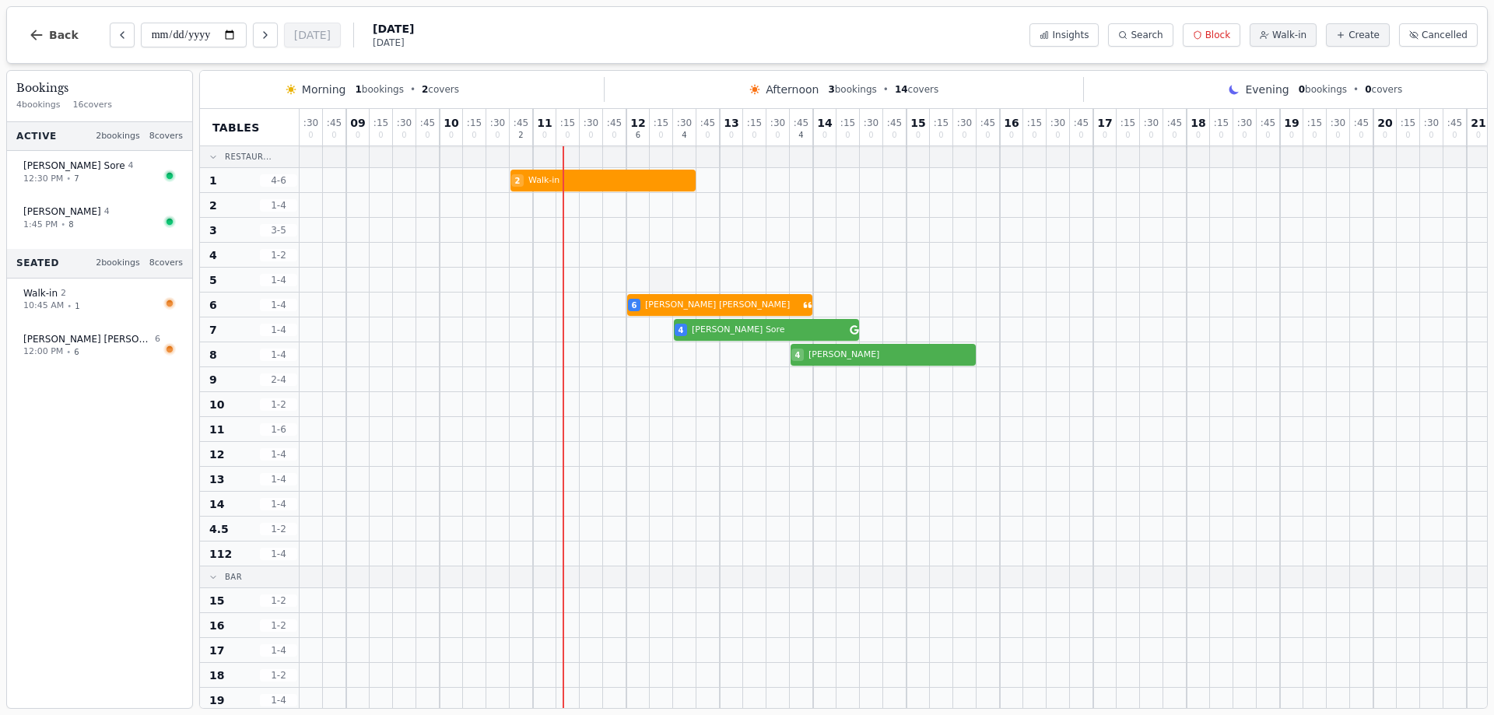
drag, startPoint x: 709, startPoint y: 290, endPoint x: 657, endPoint y: 283, distance: 52.5
click at [657, 283] on div at bounding box center [954, 280] width 1308 height 25
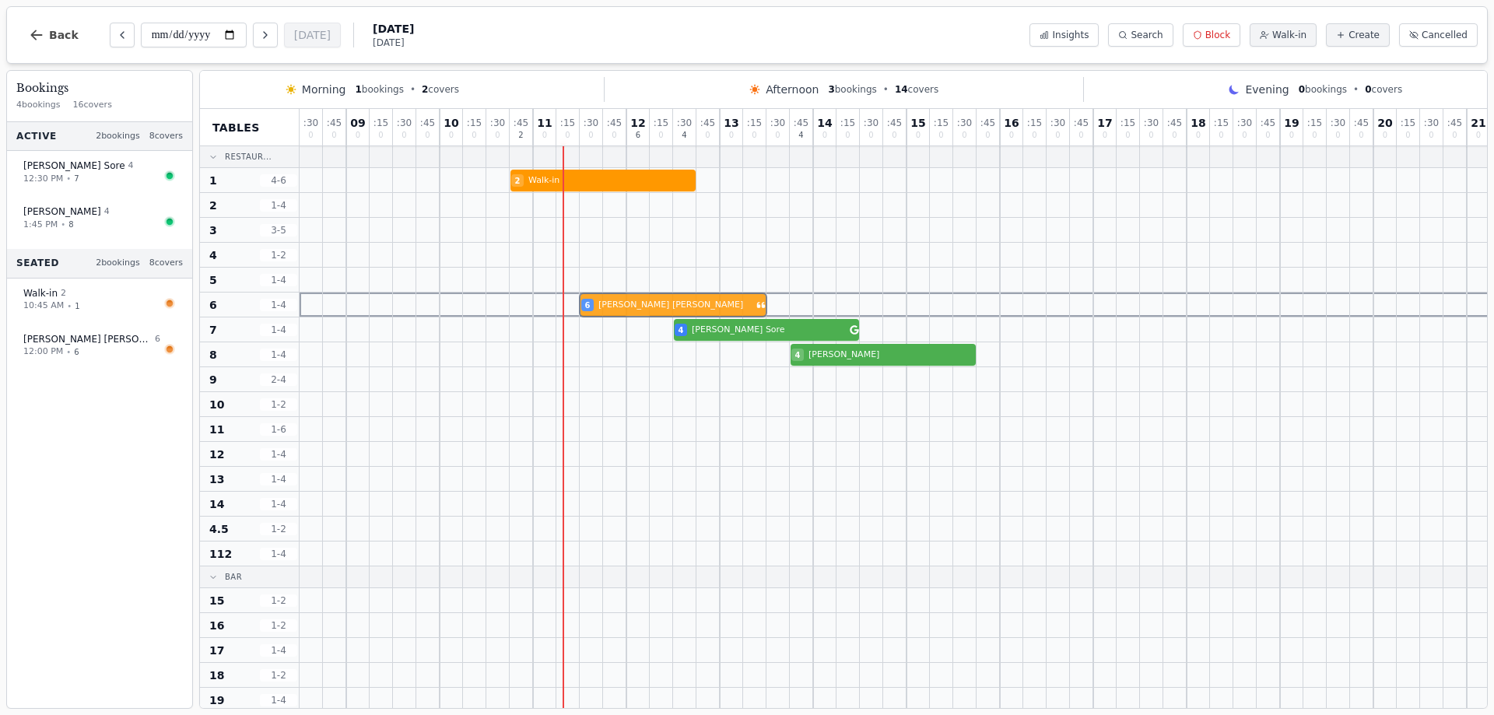
drag, startPoint x: 666, startPoint y: 309, endPoint x: 627, endPoint y: 300, distance: 39.3
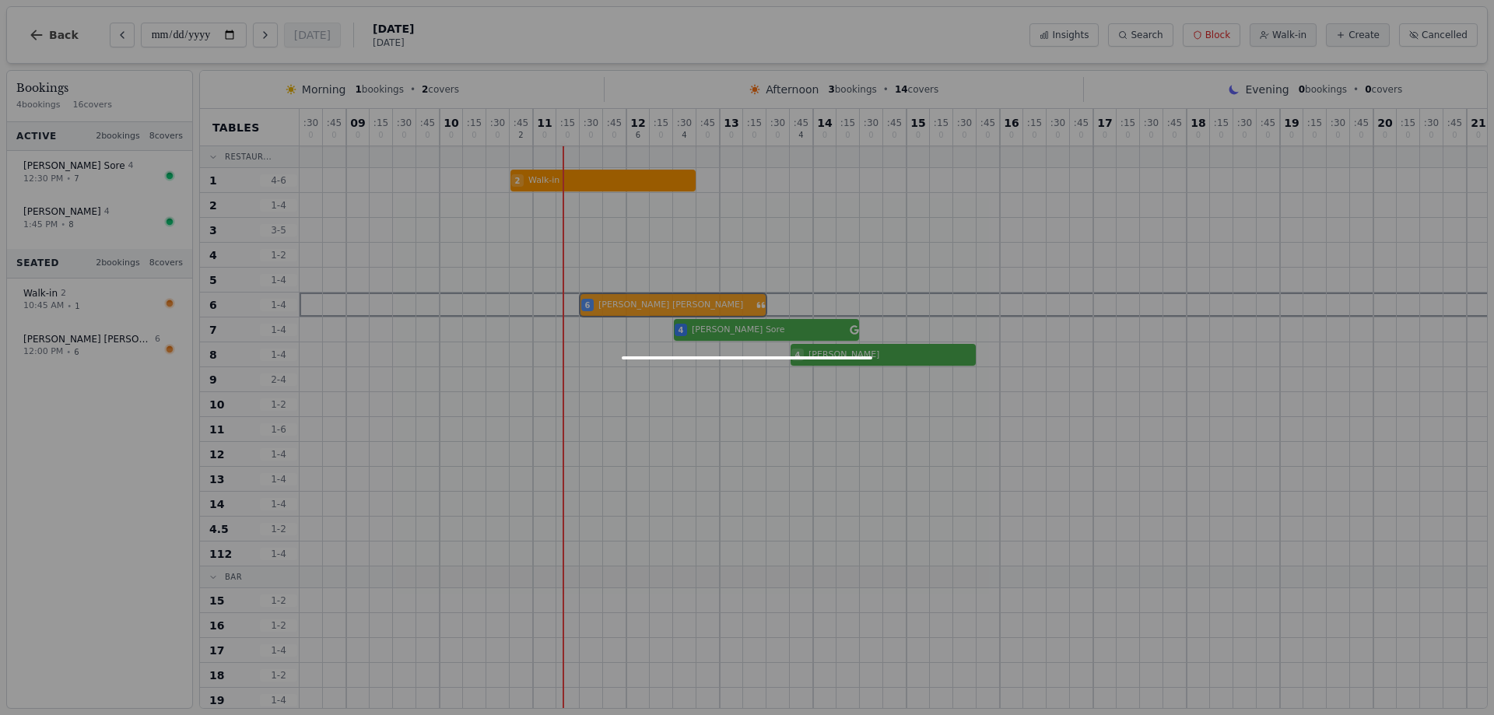
click at [627, 300] on div "6 Millie Harrison" at bounding box center [954, 305] width 1308 height 25
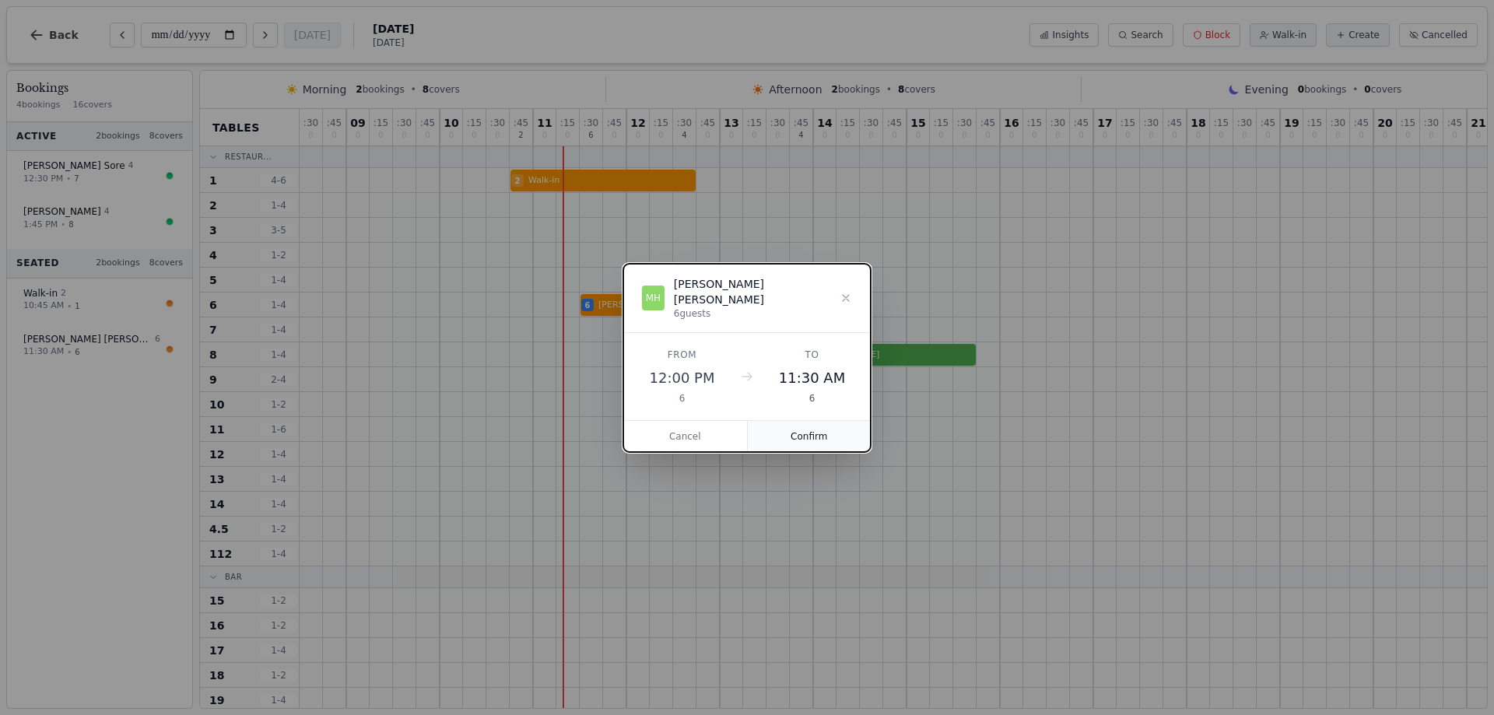
click at [788, 427] on button "Confirm" at bounding box center [810, 436] width 124 height 31
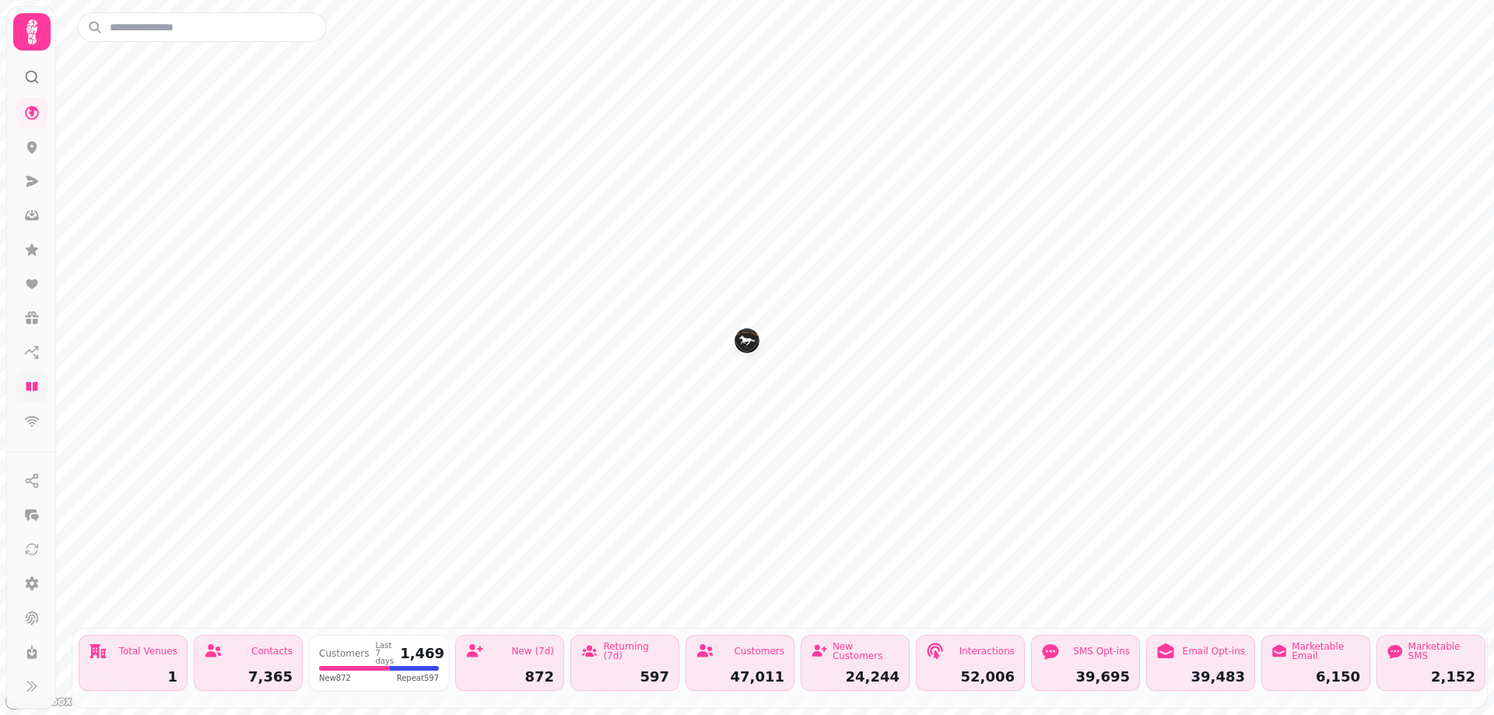
click at [35, 396] on link at bounding box center [31, 386] width 31 height 31
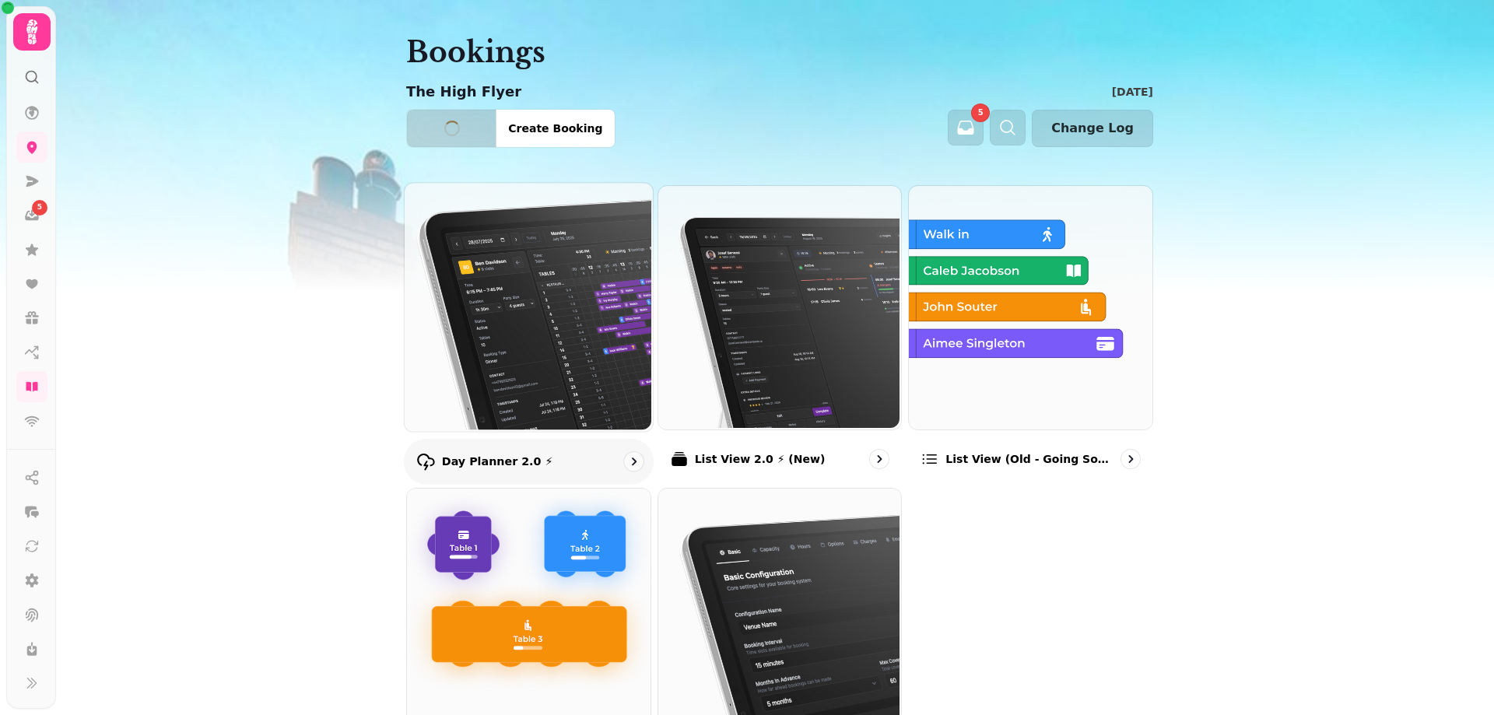
click at [490, 403] on img at bounding box center [527, 305] width 248 height 248
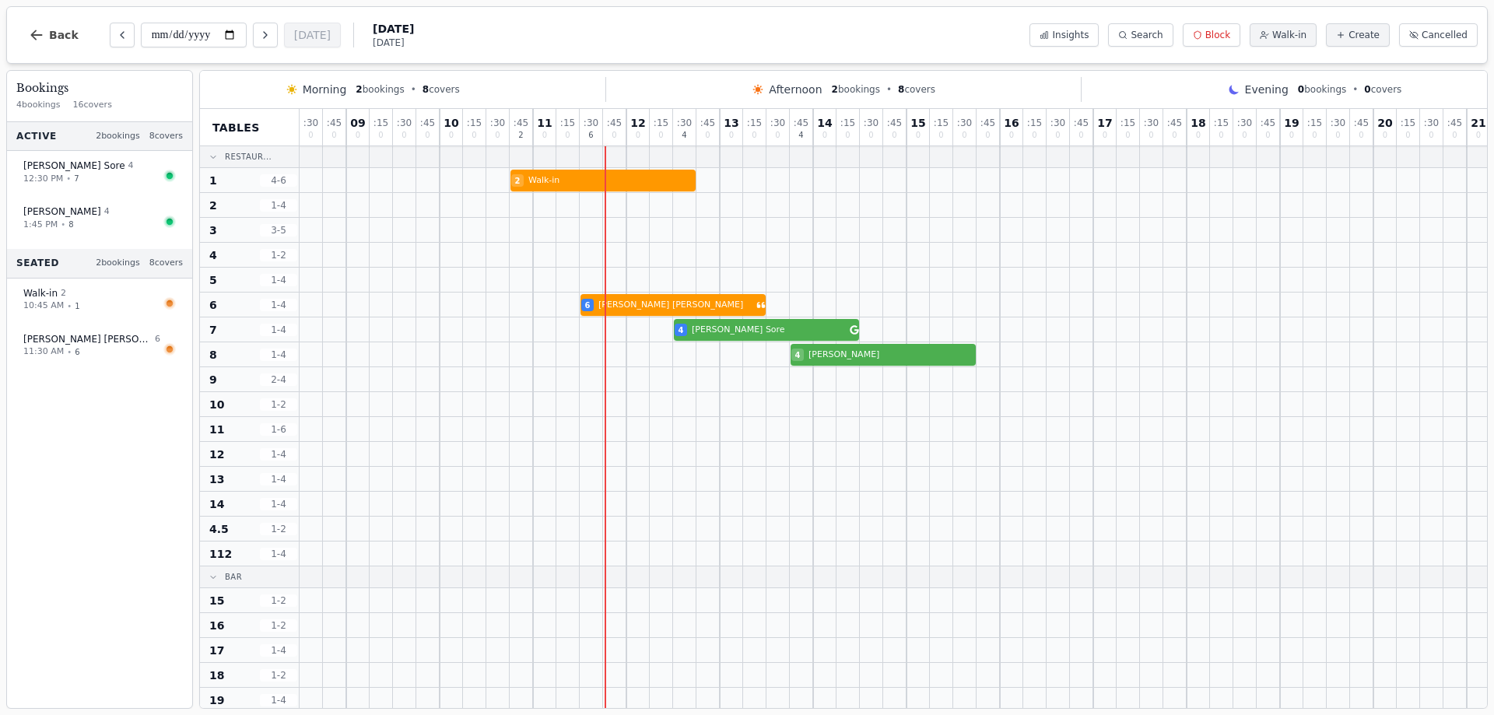
click at [544, 178] on div "2 Walk-in" at bounding box center [954, 180] width 1308 height 25
select select "****"
select select "*"
select select "******"
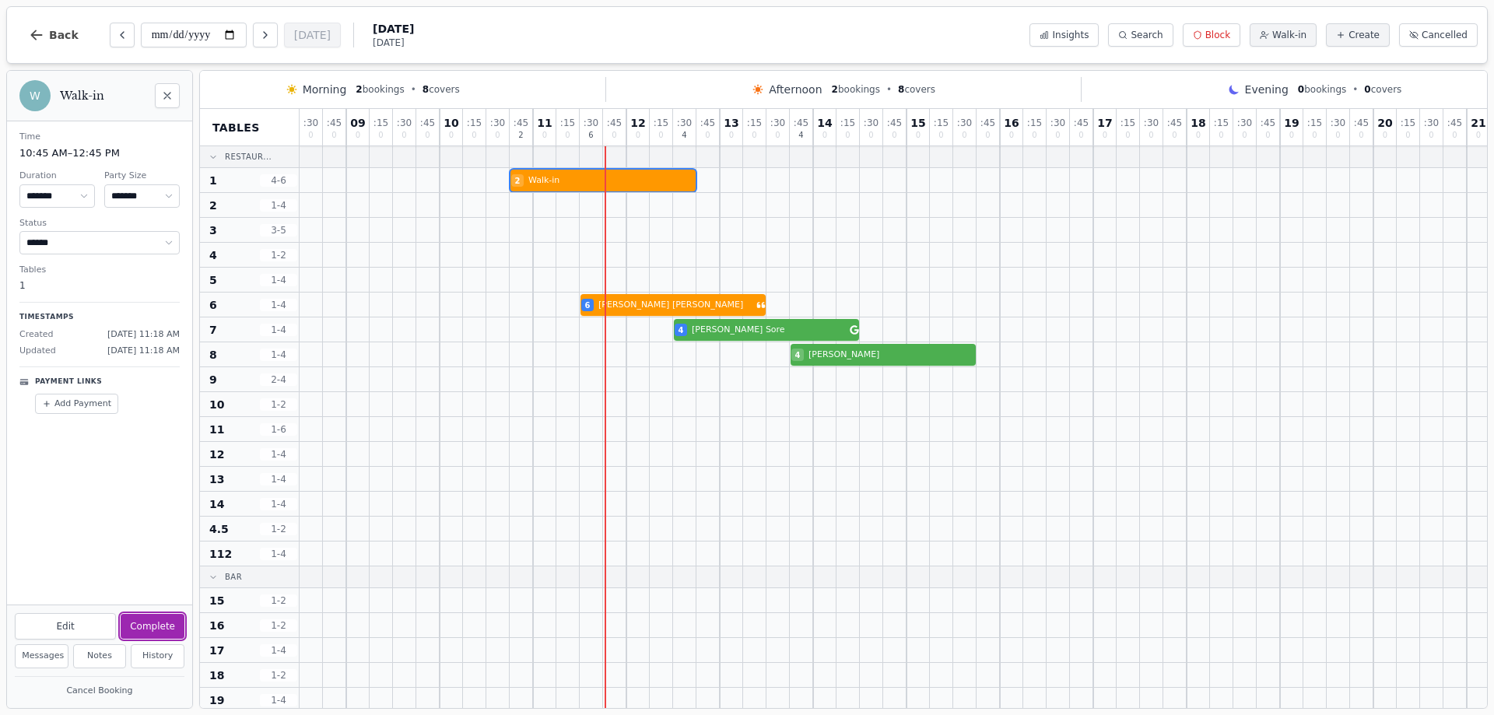
click at [163, 620] on button "Complete" at bounding box center [153, 626] width 64 height 25
click at [433, 343] on div at bounding box center [427, 354] width 23 height 24
click at [165, 93] on icon "Close" at bounding box center [167, 96] width 12 height 12
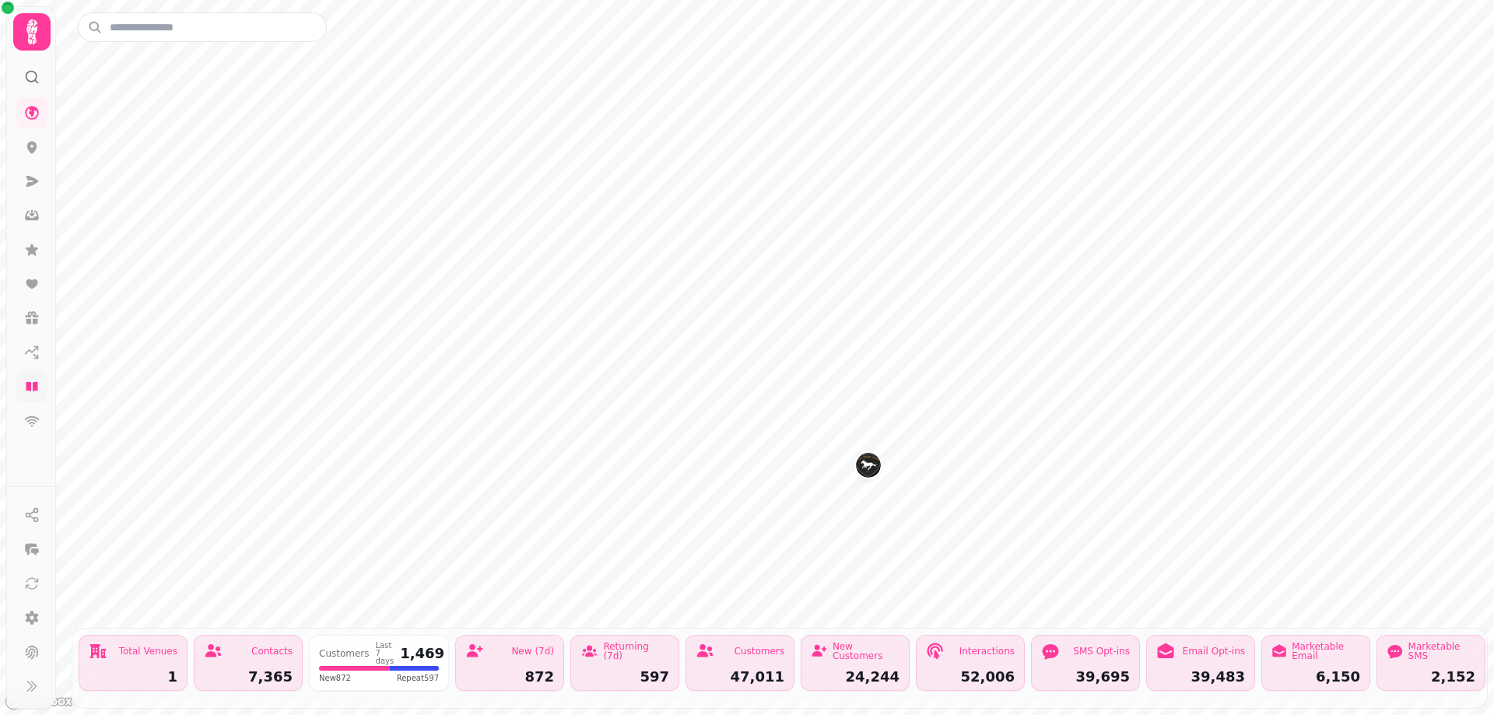
click at [42, 389] on link at bounding box center [31, 386] width 31 height 31
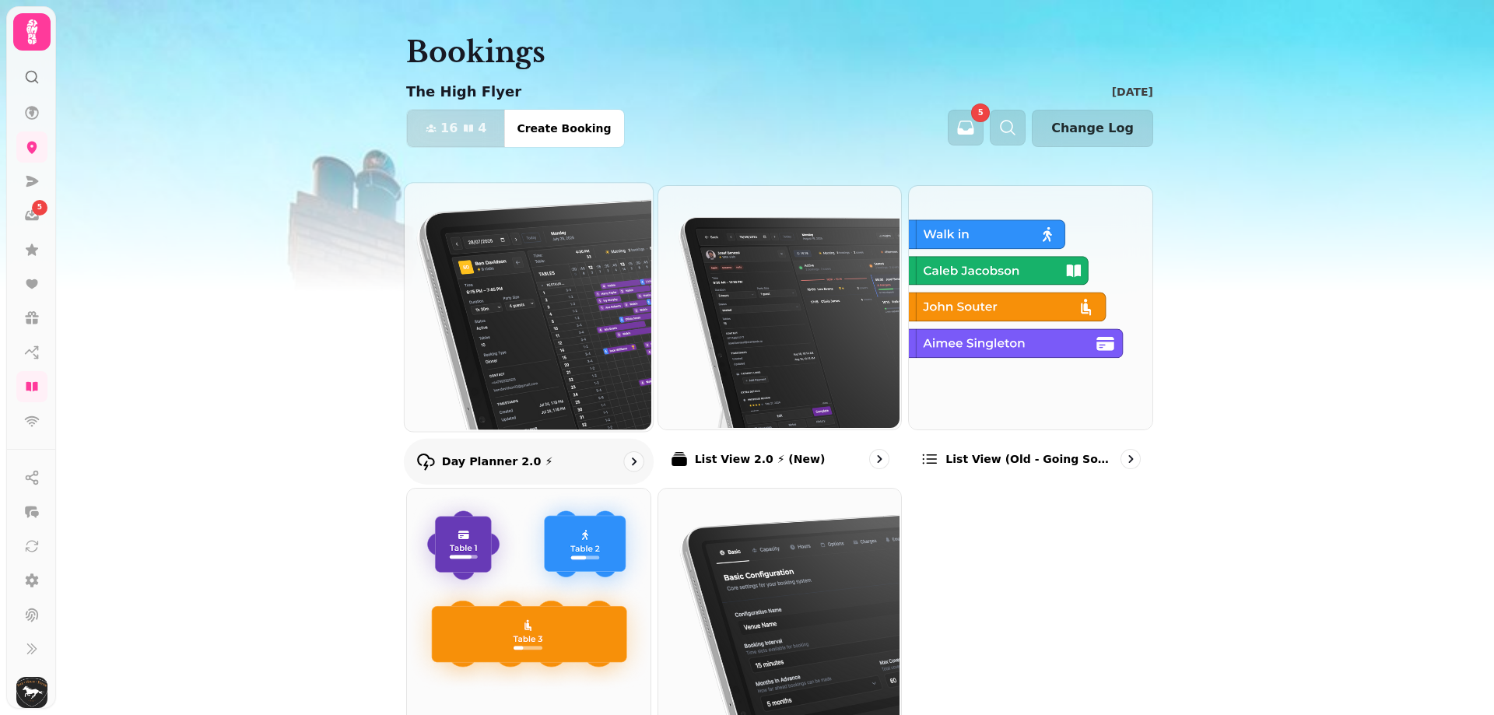
click at [603, 358] on img at bounding box center [527, 305] width 248 height 248
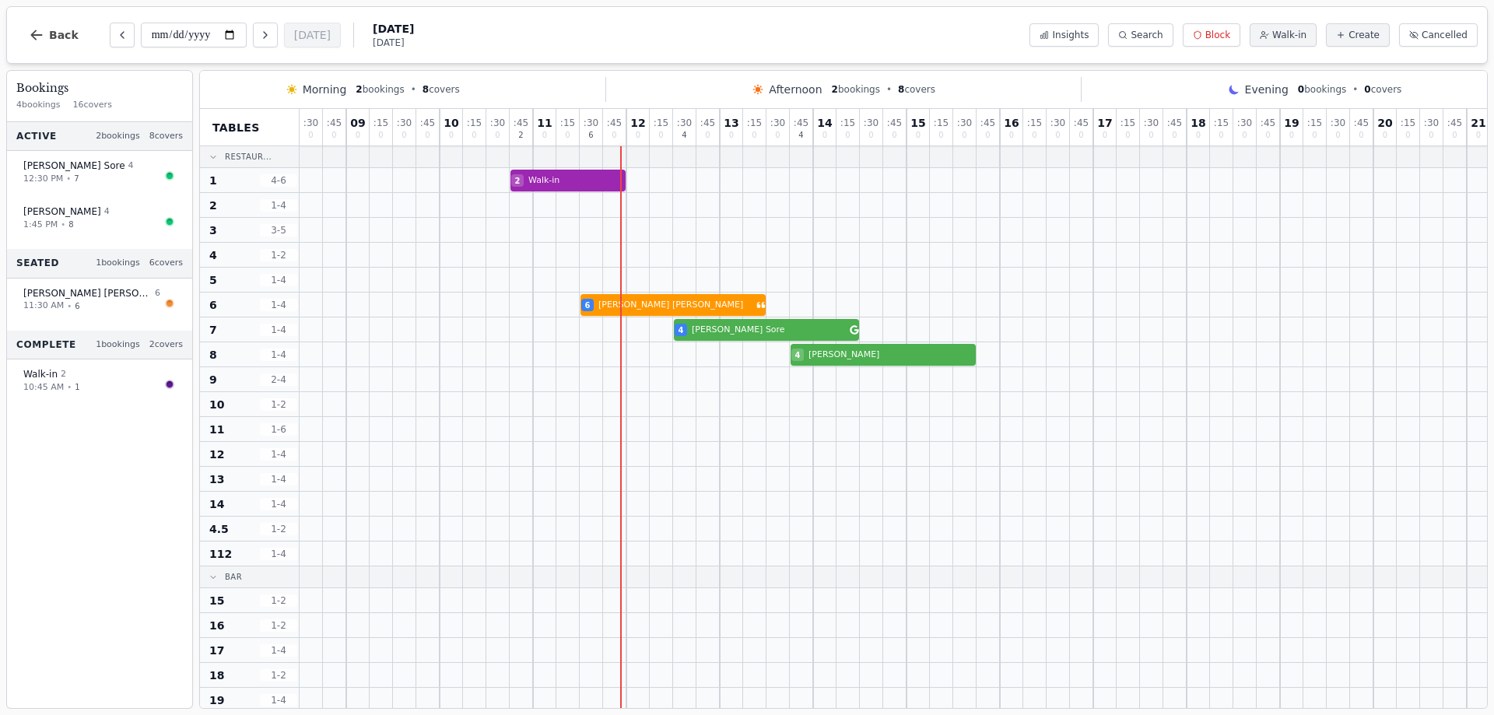
drag, startPoint x: 312, startPoint y: 80, endPoint x: 249, endPoint y: 85, distance: 63.2
click at [308, 91] on div "Morning 2 bookings • 8 covers Afternoon 2 bookings • 8 covers Evening 0 booking…" at bounding box center [843, 89] width 1263 height 25
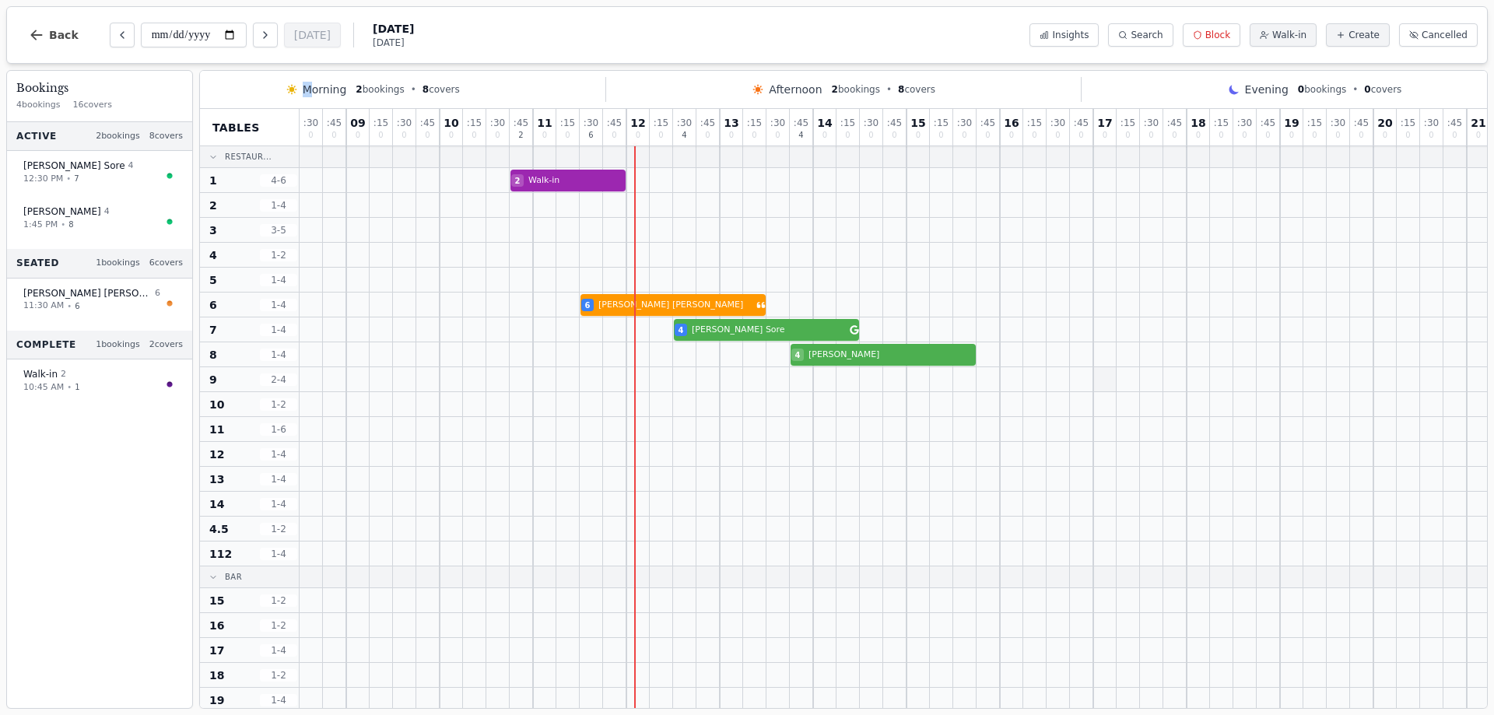
drag, startPoint x: 254, startPoint y: 438, endPoint x: 1110, endPoint y: 372, distance: 858.8
click at [1110, 372] on div at bounding box center [1105, 379] width 23 height 24
click at [726, 420] on div at bounding box center [731, 429] width 23 height 24
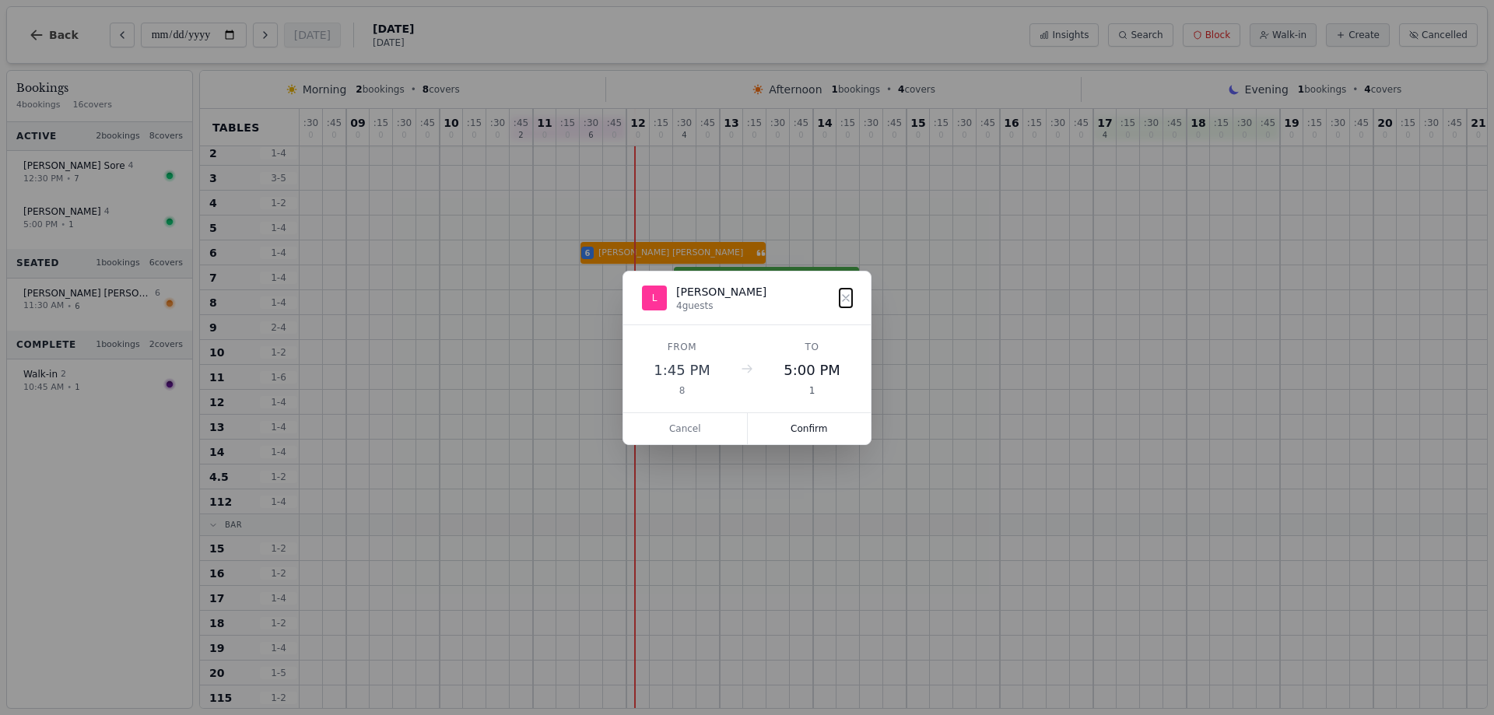
scroll to position [1, 0]
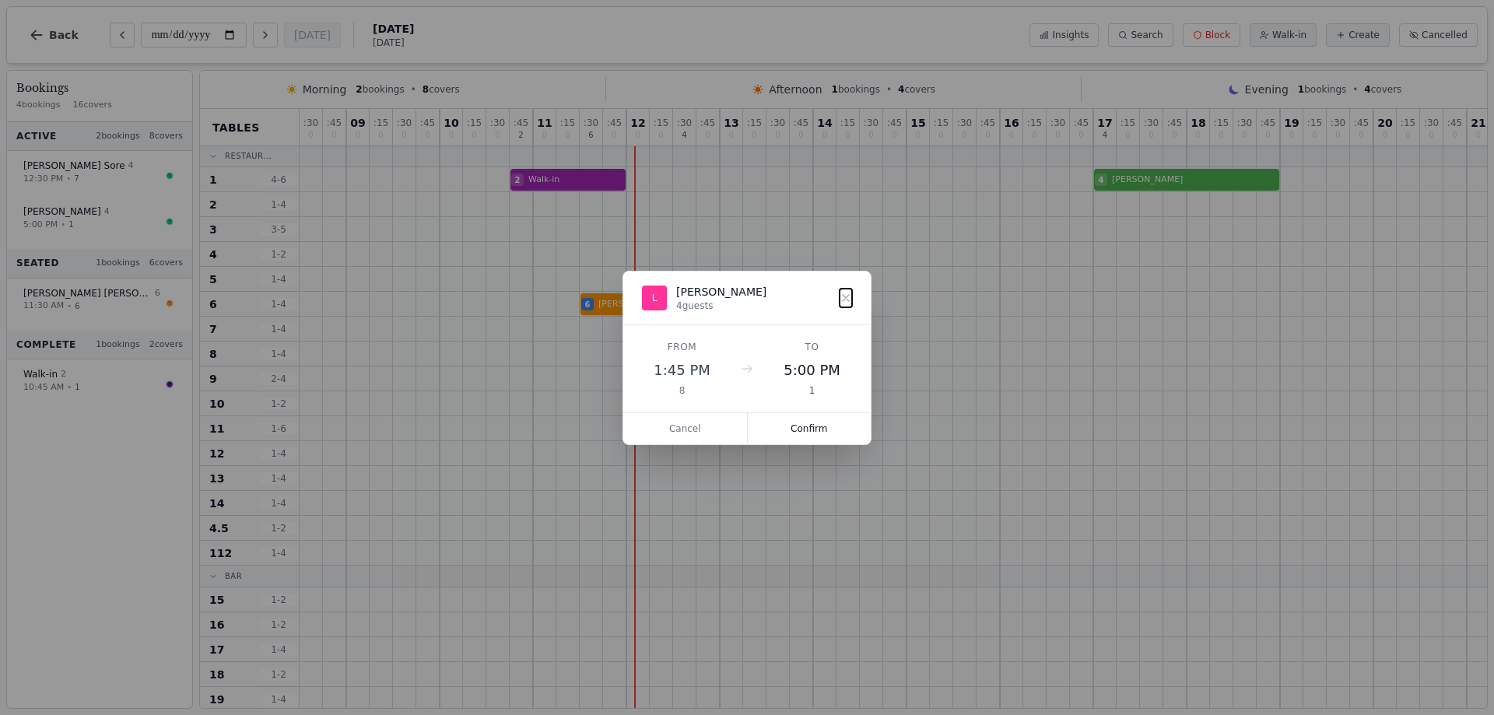
click at [872, 360] on dialog "L [PERSON_NAME] 4 guests From 1:45 PM 8 To 5:00 PM 1 Cancel Confirm" at bounding box center [747, 358] width 249 height 174
click at [708, 430] on button "Cancel" at bounding box center [685, 428] width 125 height 31
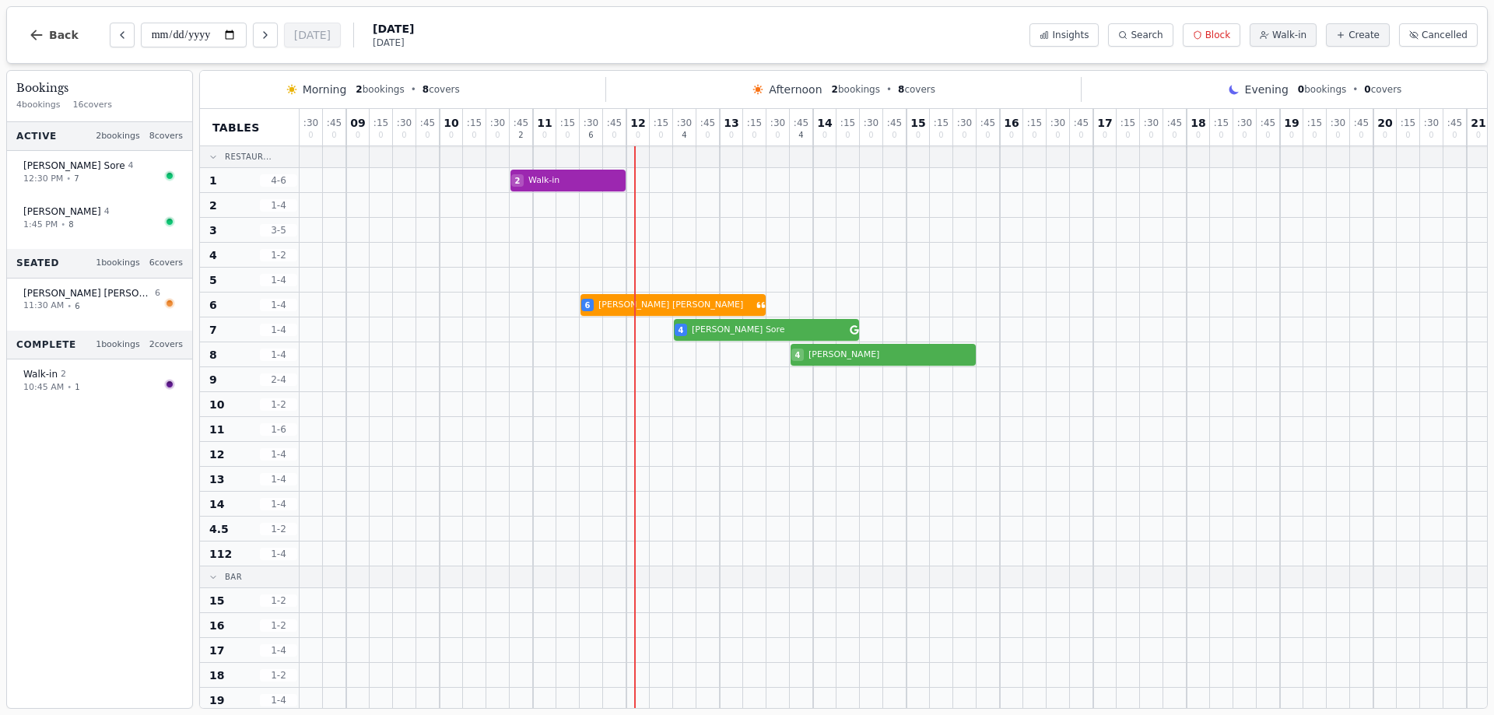
scroll to position [0, 132]
